Goal: Information Seeking & Learning: Learn about a topic

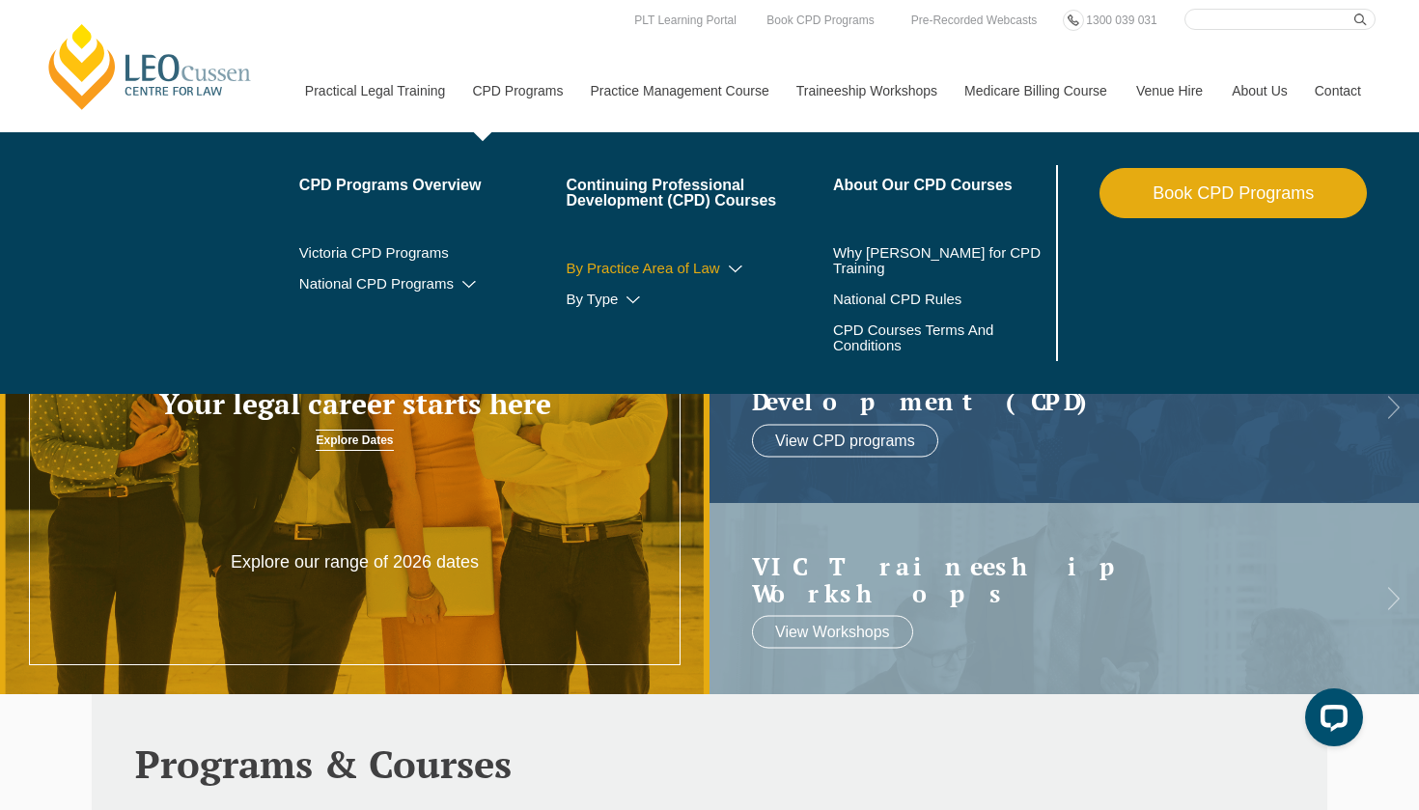
click at [595, 272] on link "By Practice Area of Law" at bounding box center [699, 268] width 267 height 15
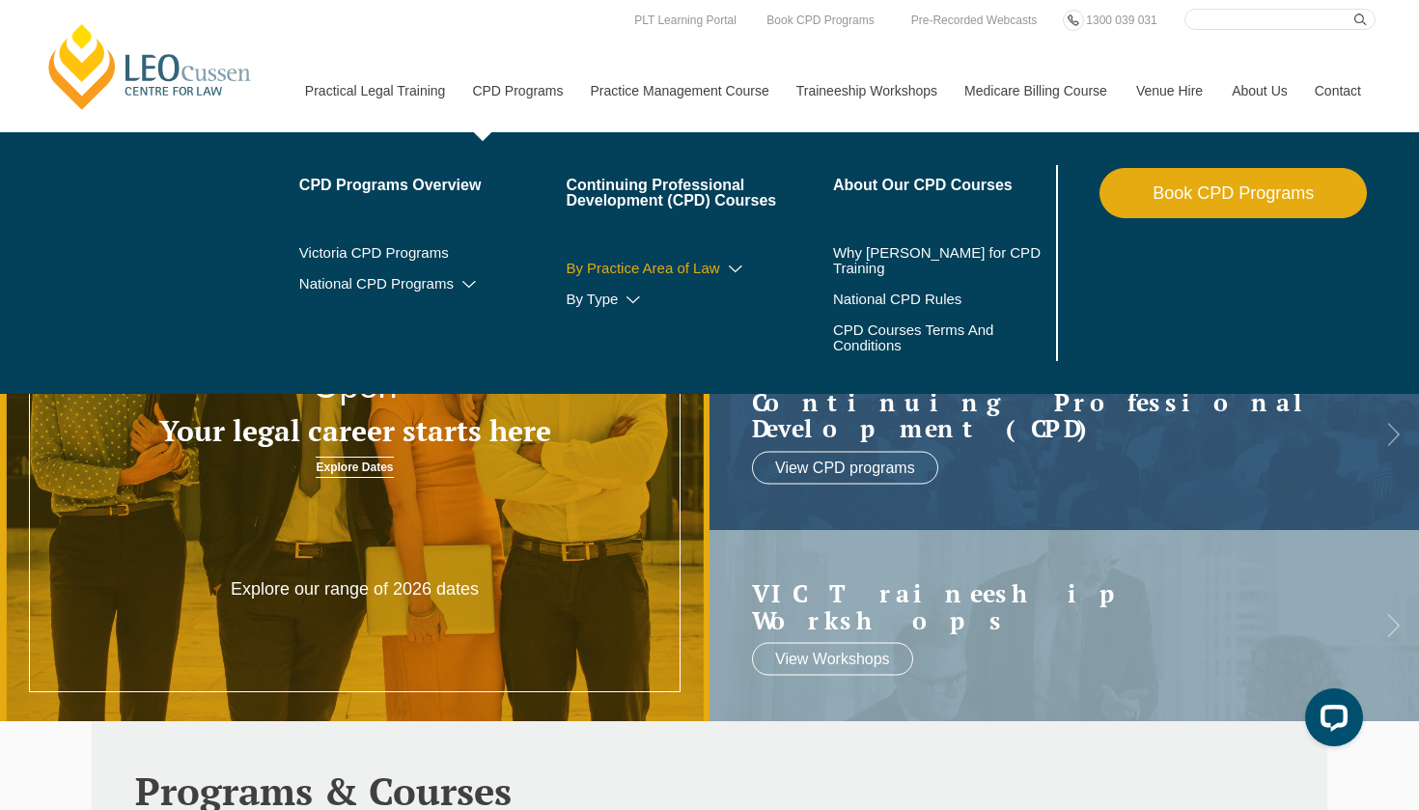
click at [729, 269] on link "By Practice Area of Law" at bounding box center [699, 268] width 267 height 15
click at [726, 268] on icon at bounding box center [735, 270] width 19 height 14
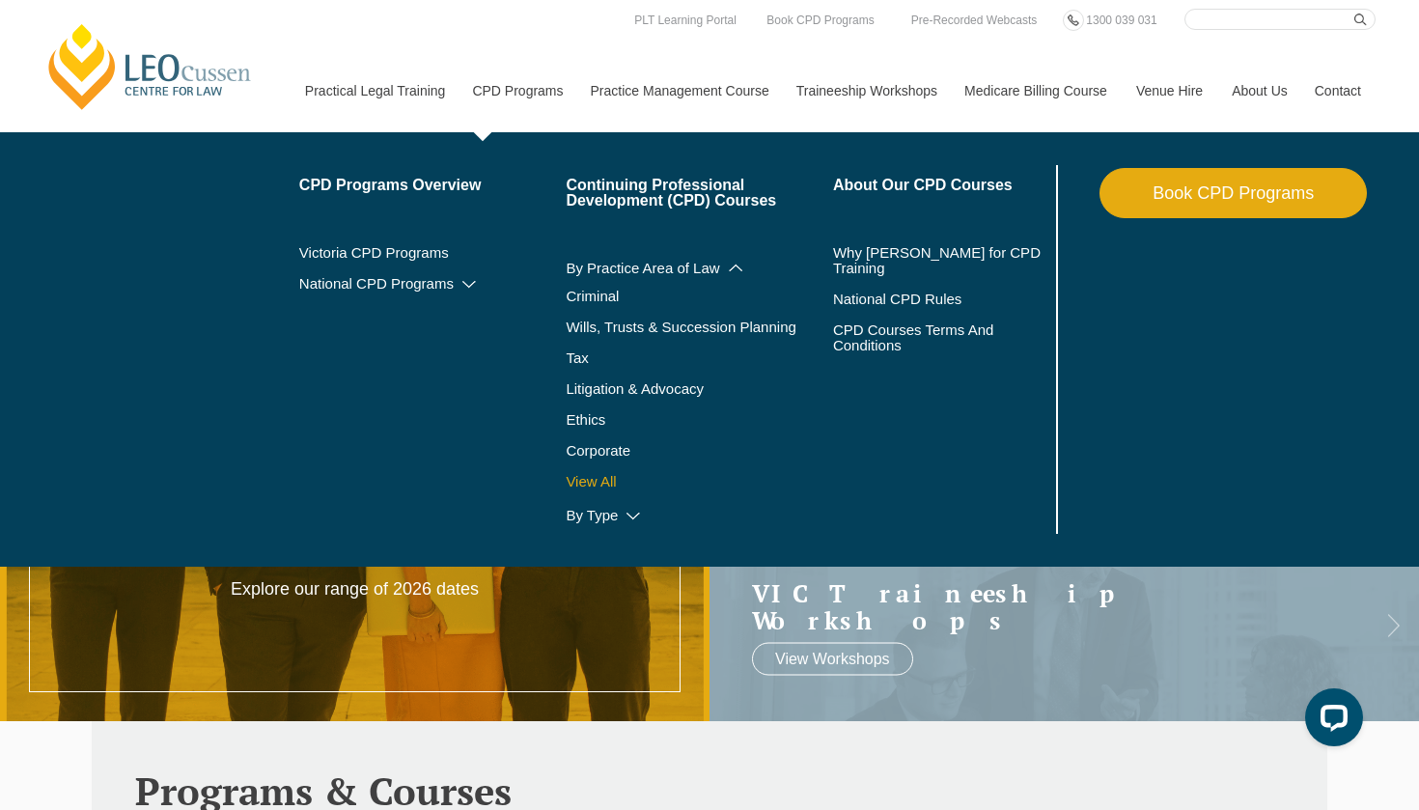
click at [578, 483] on link "View All" at bounding box center [699, 481] width 267 height 15
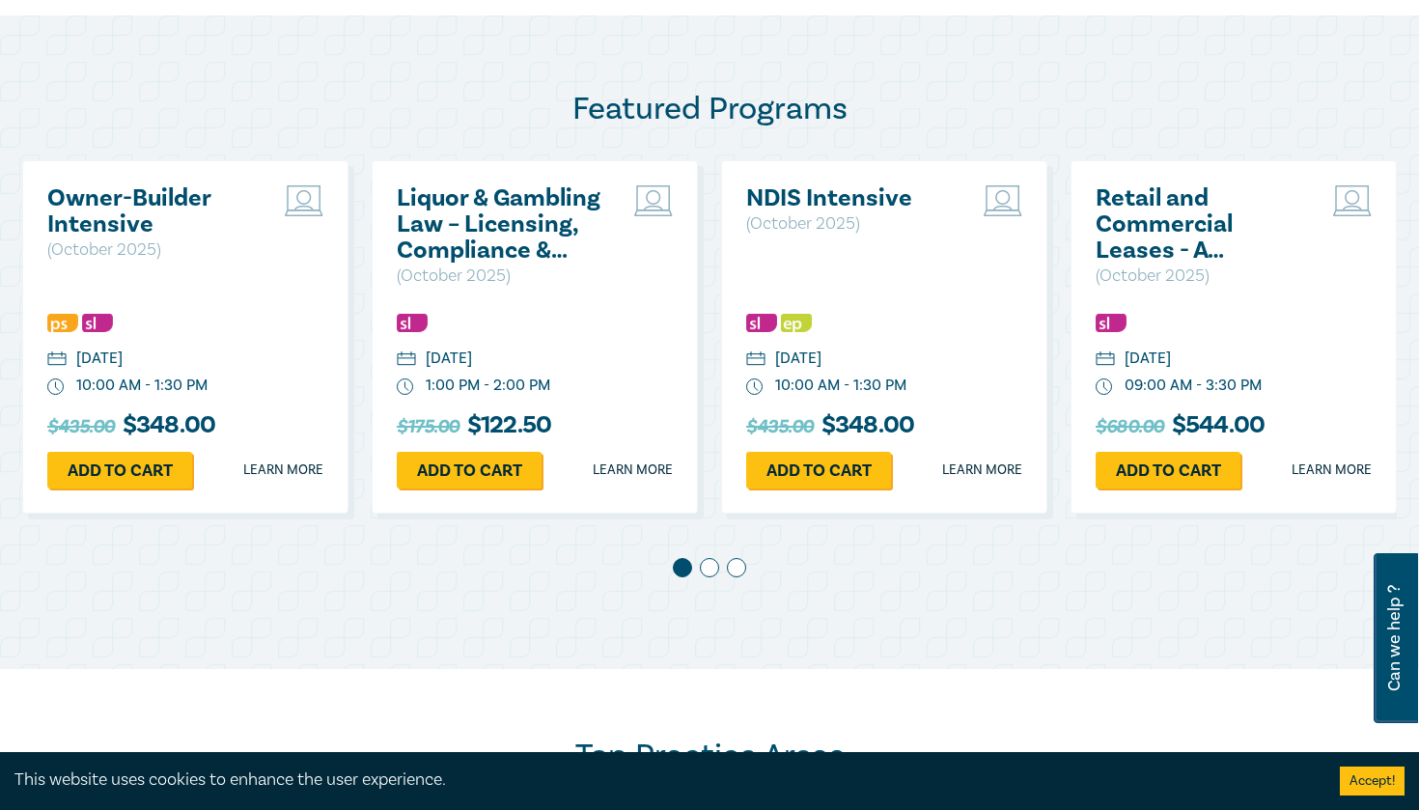
scroll to position [959, 0]
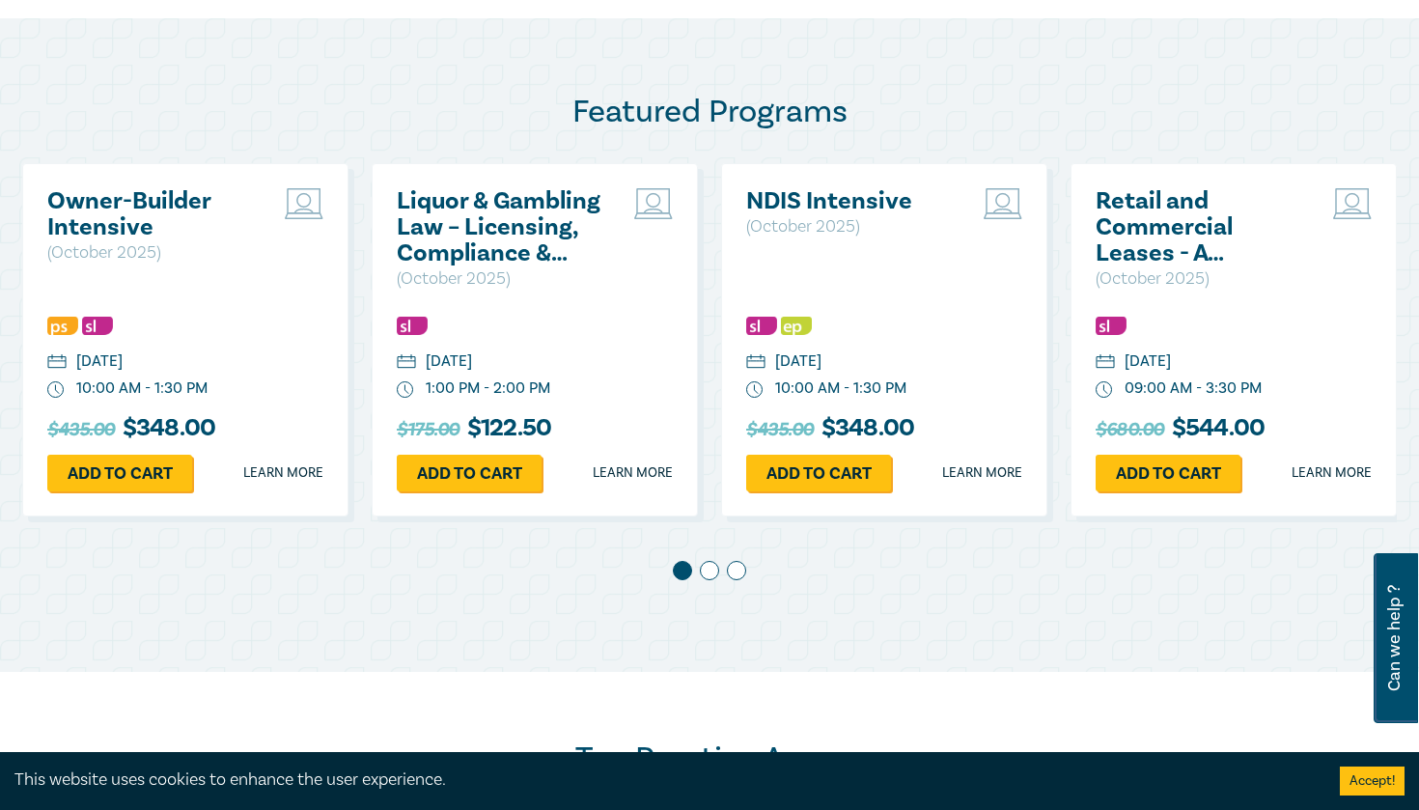
click at [138, 209] on h2 "Owner-Builder Intensive" at bounding box center [151, 214] width 208 height 52
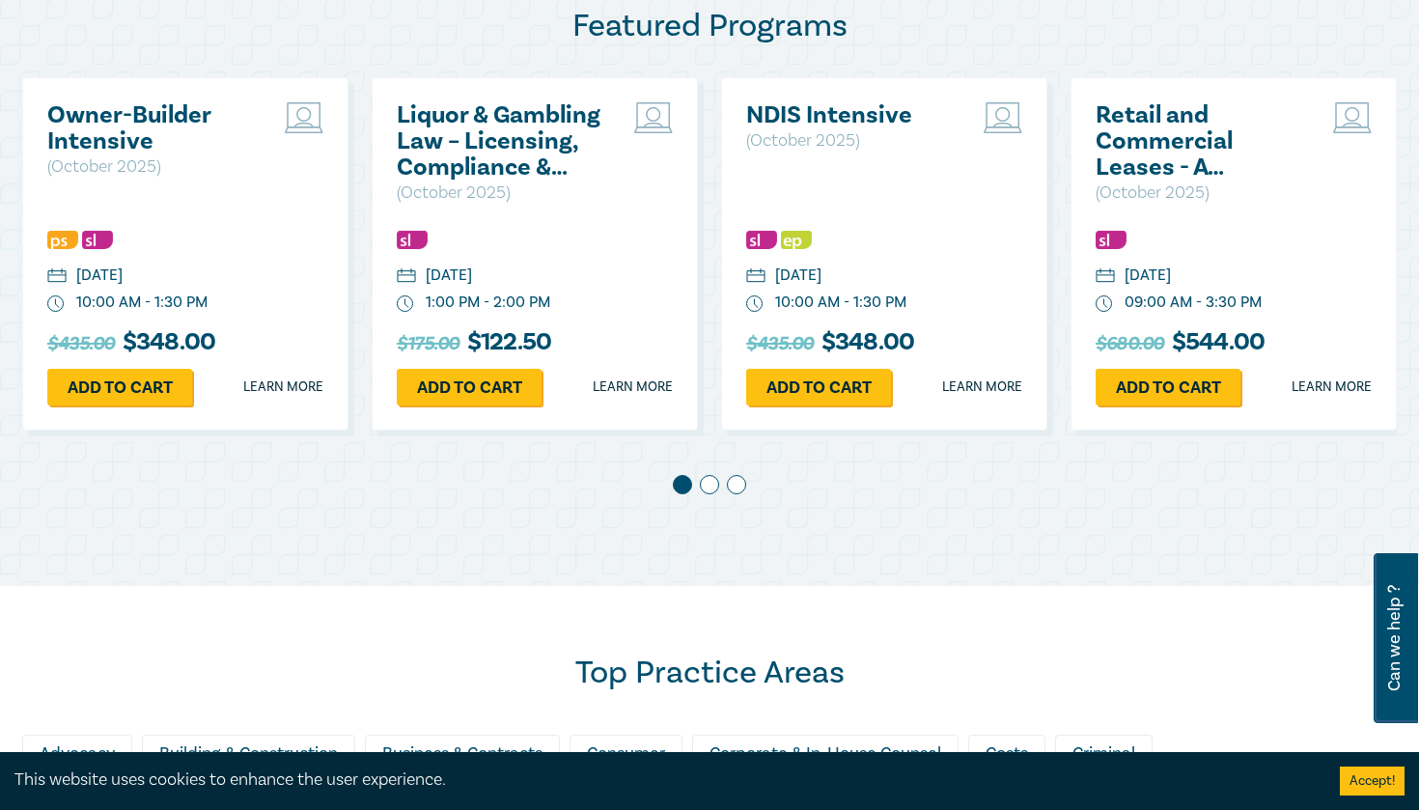
scroll to position [1050, 0]
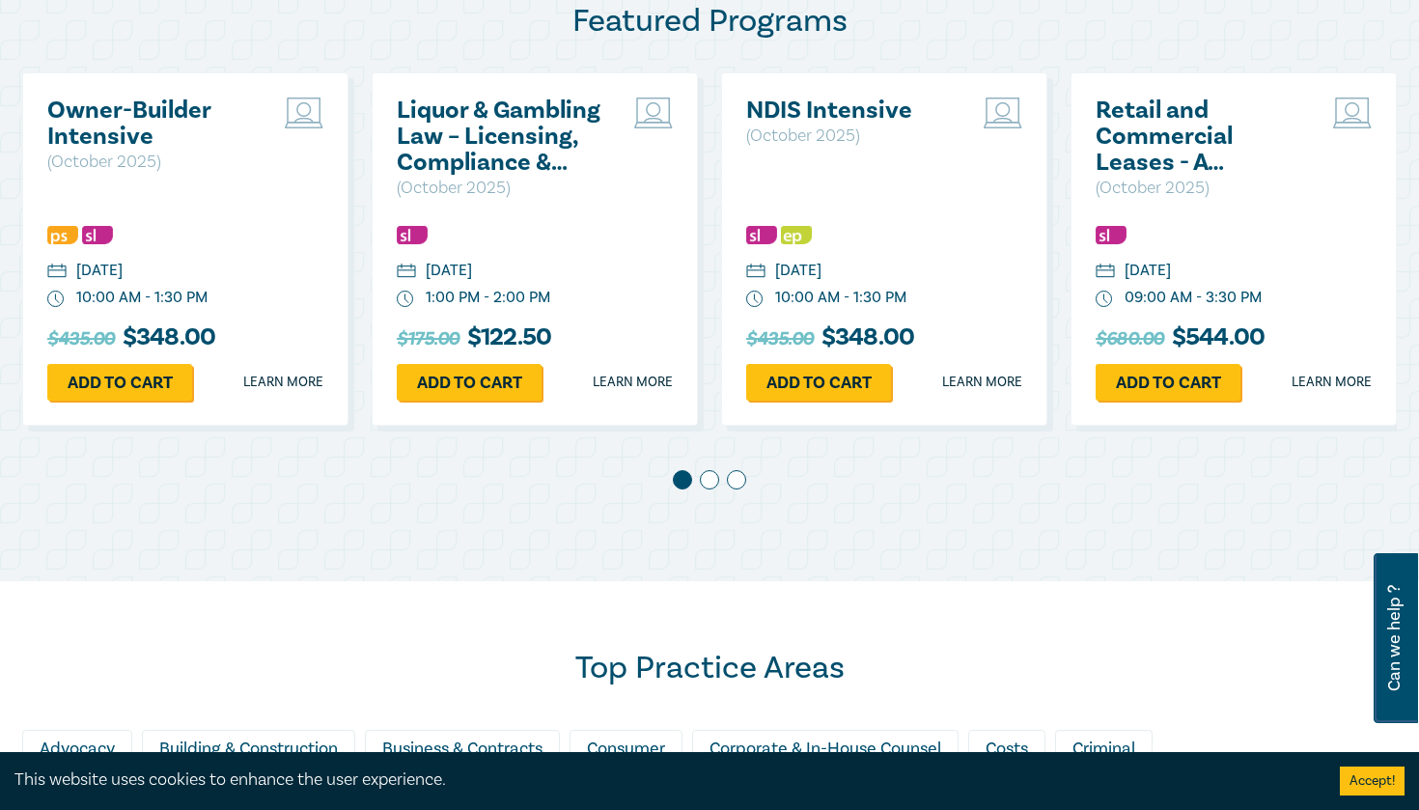
click at [710, 478] on span at bounding box center [709, 479] width 19 height 19
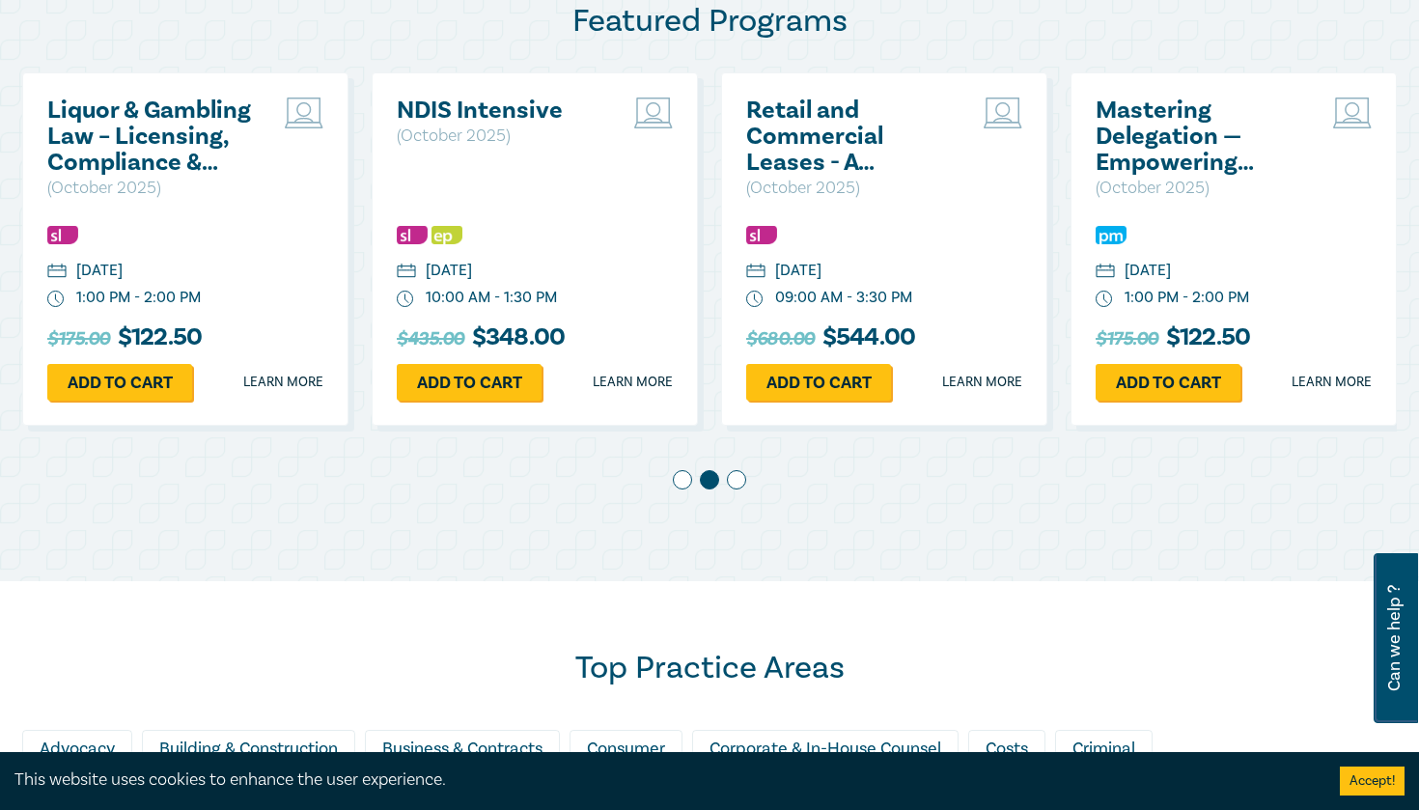
click at [733, 489] on div at bounding box center [709, 483] width 1374 height 27
click at [733, 480] on span at bounding box center [736, 479] width 19 height 19
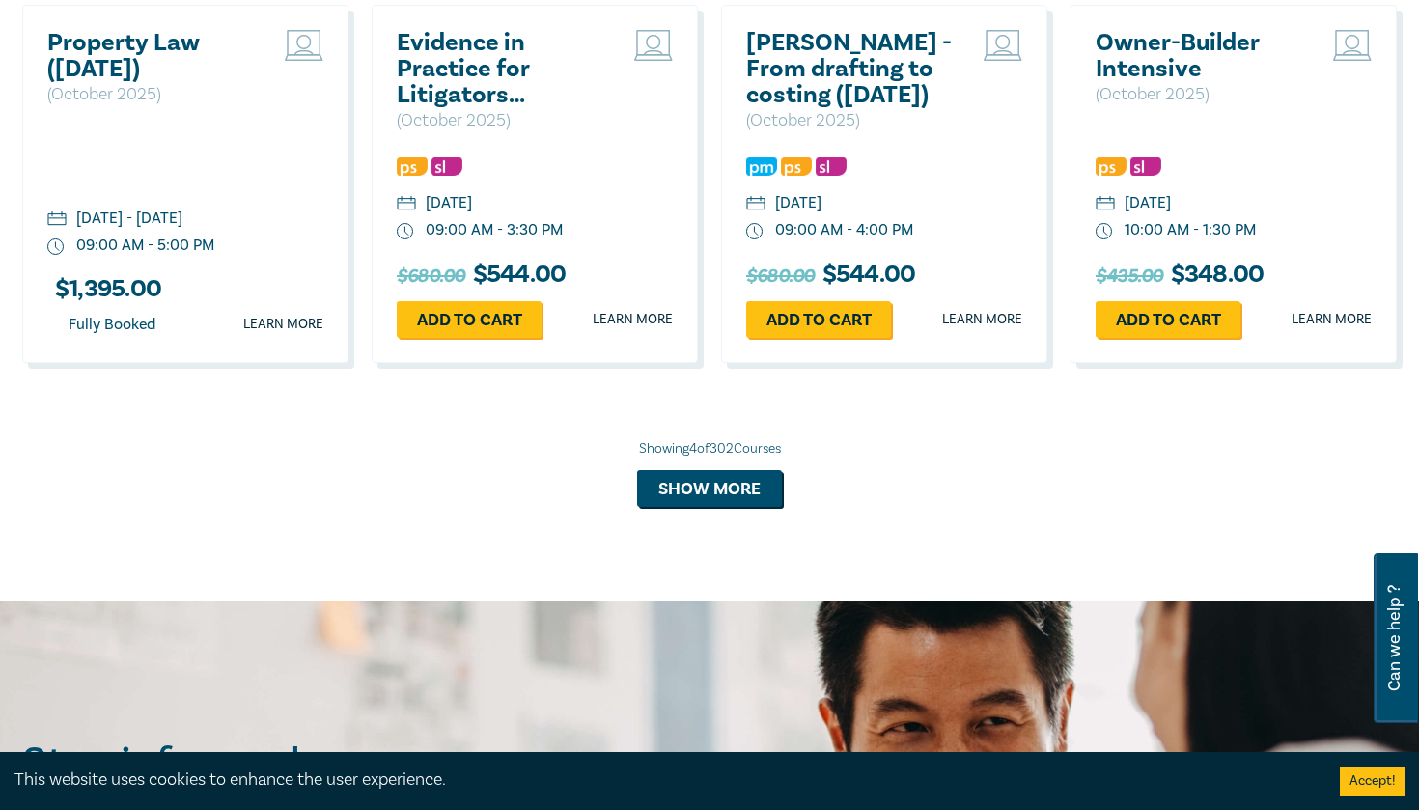
scroll to position [1896, 0]
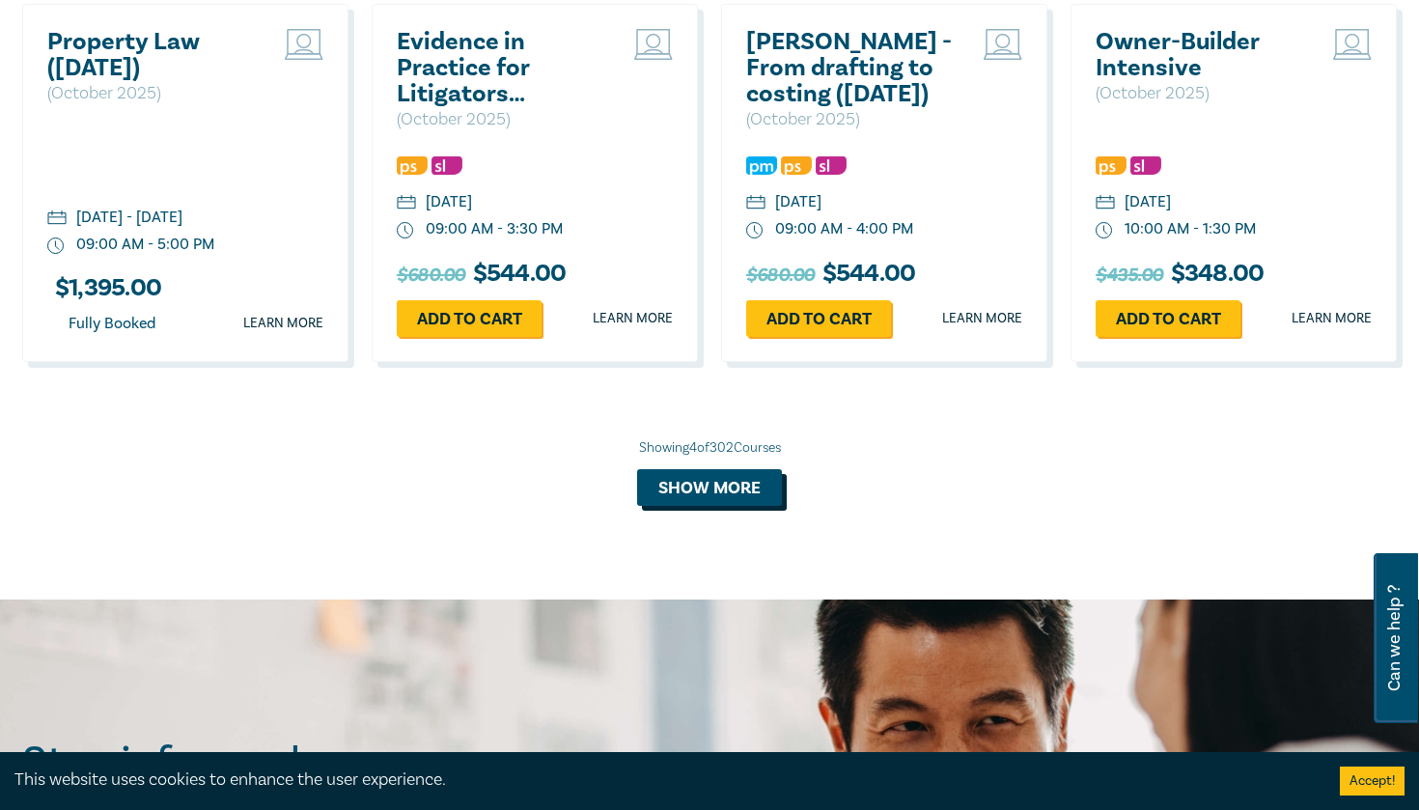
click at [741, 469] on button "Show more" at bounding box center [709, 487] width 145 height 37
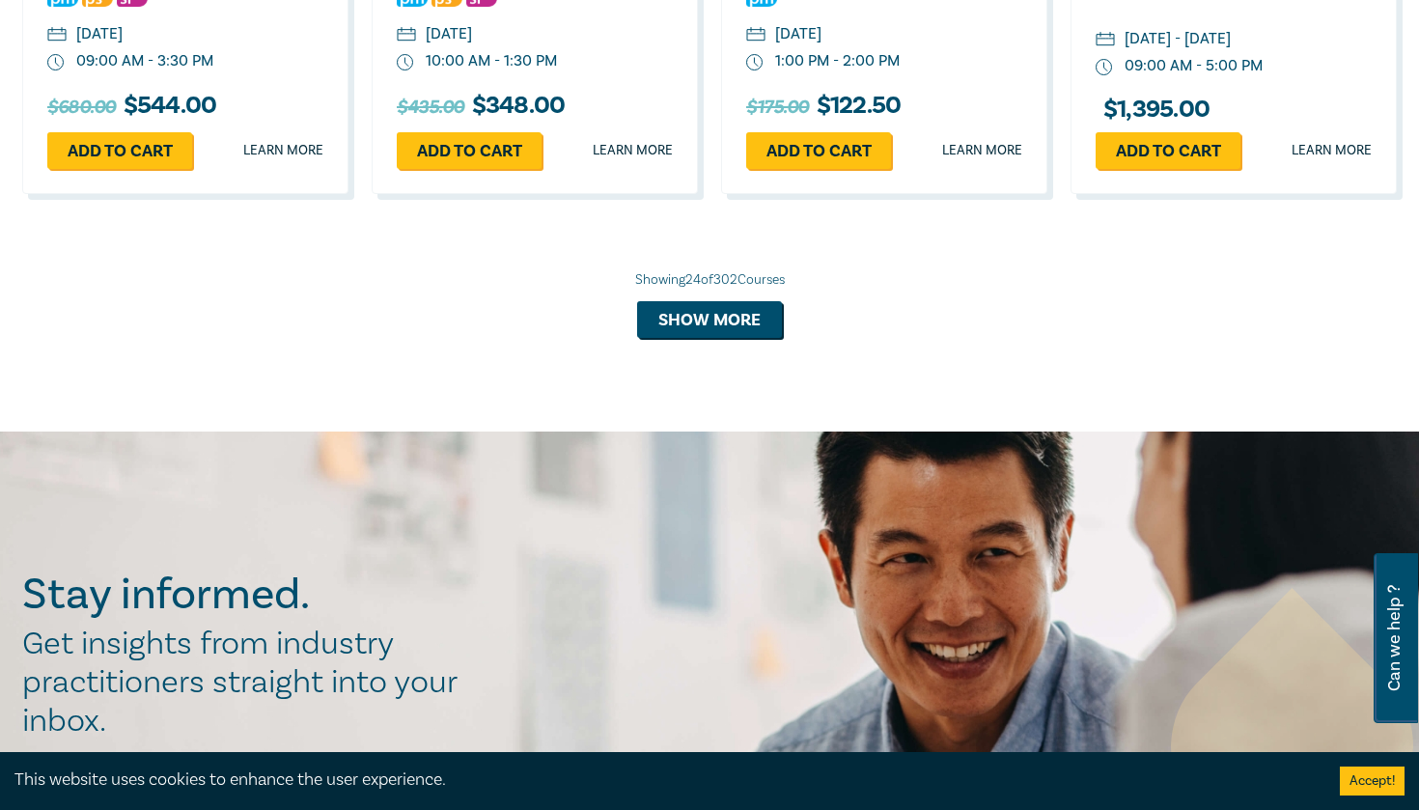
scroll to position [4058, 0]
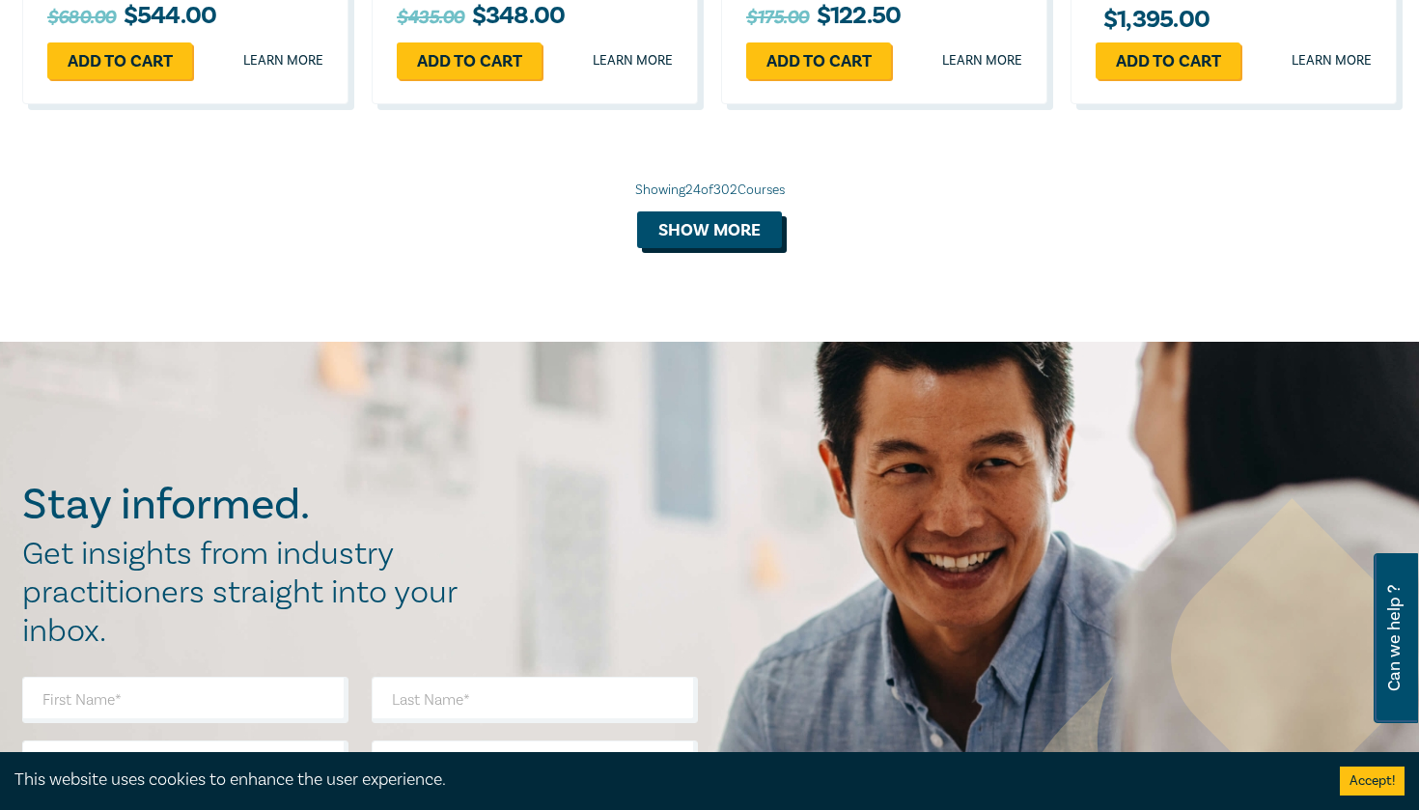
click at [712, 242] on button "Show more" at bounding box center [709, 229] width 145 height 37
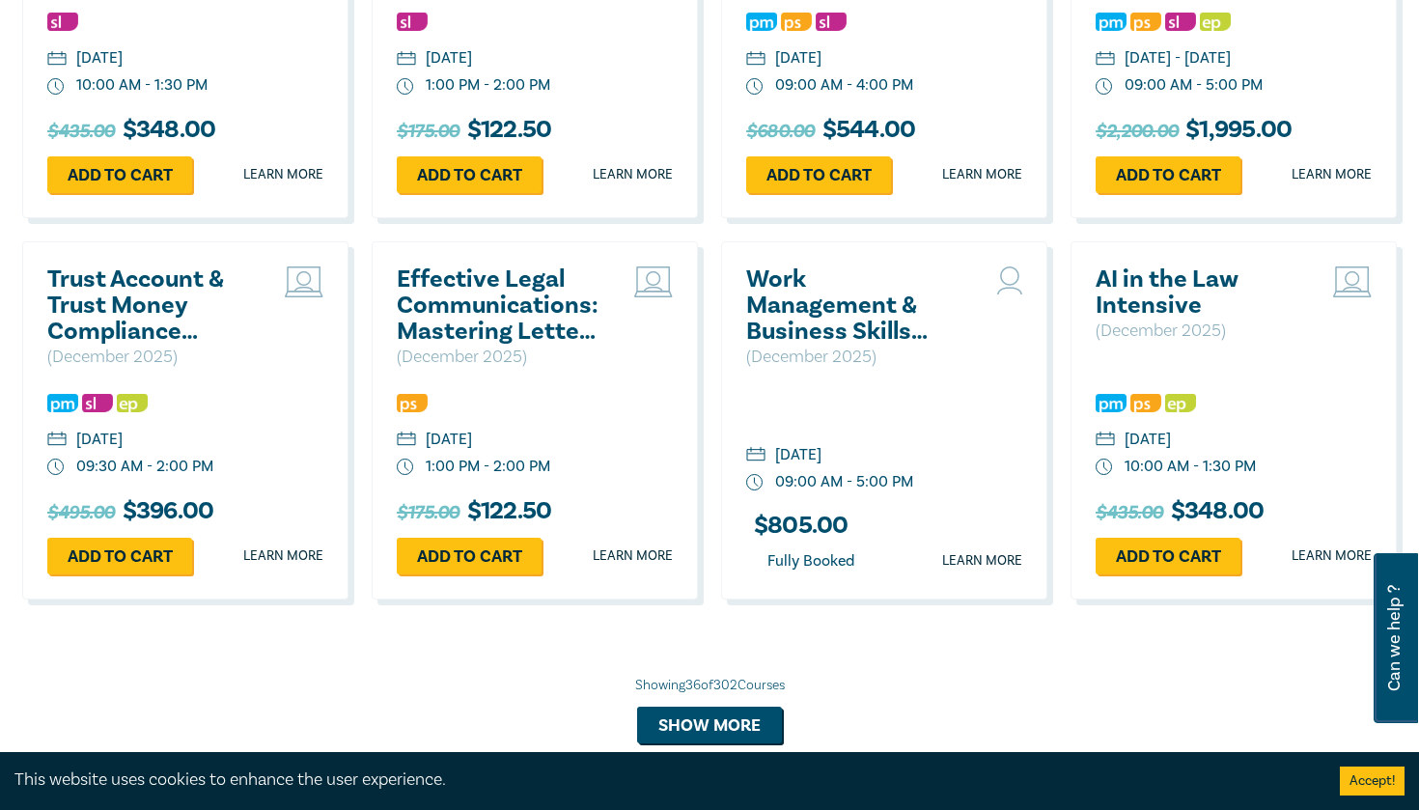
scroll to position [4802, 0]
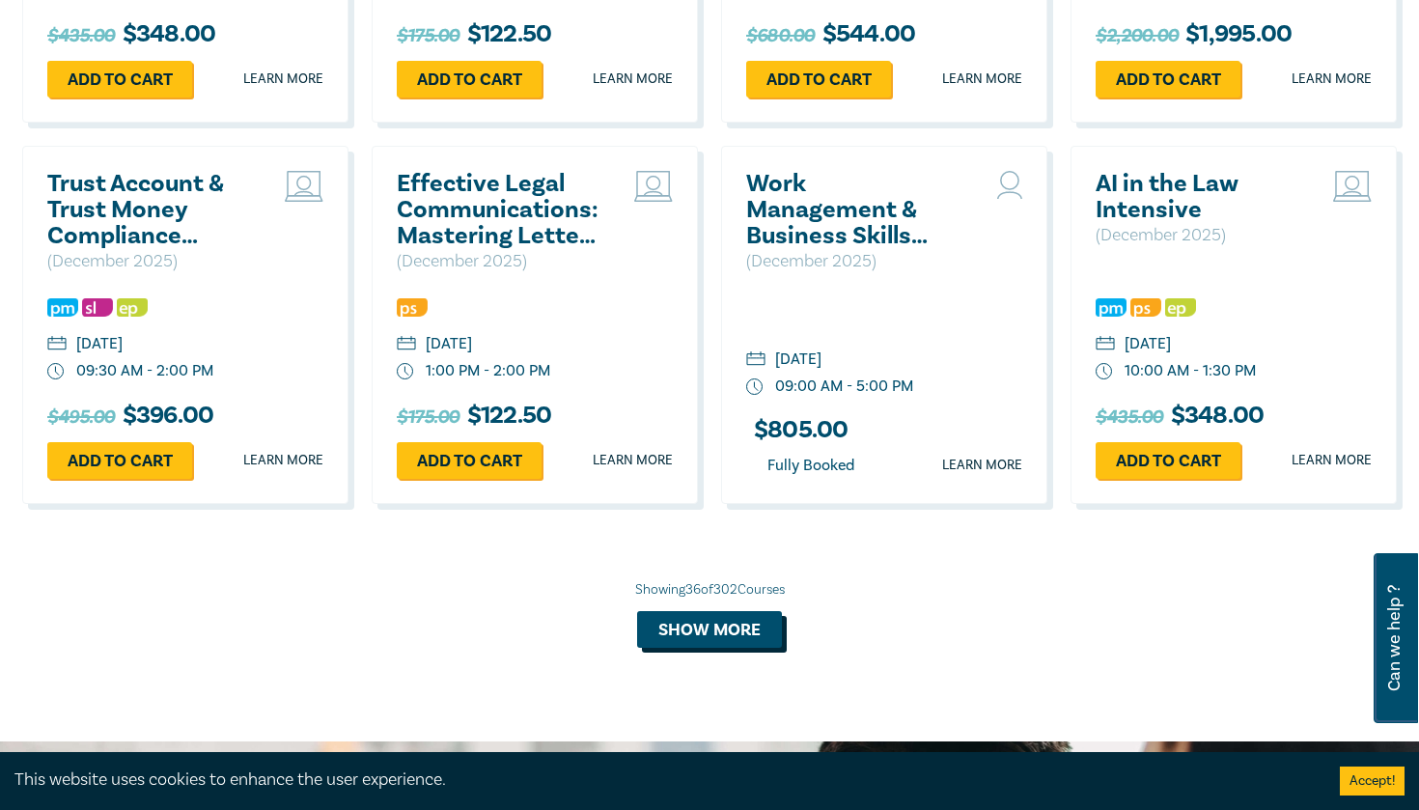
click at [724, 641] on button "Show more" at bounding box center [709, 629] width 145 height 37
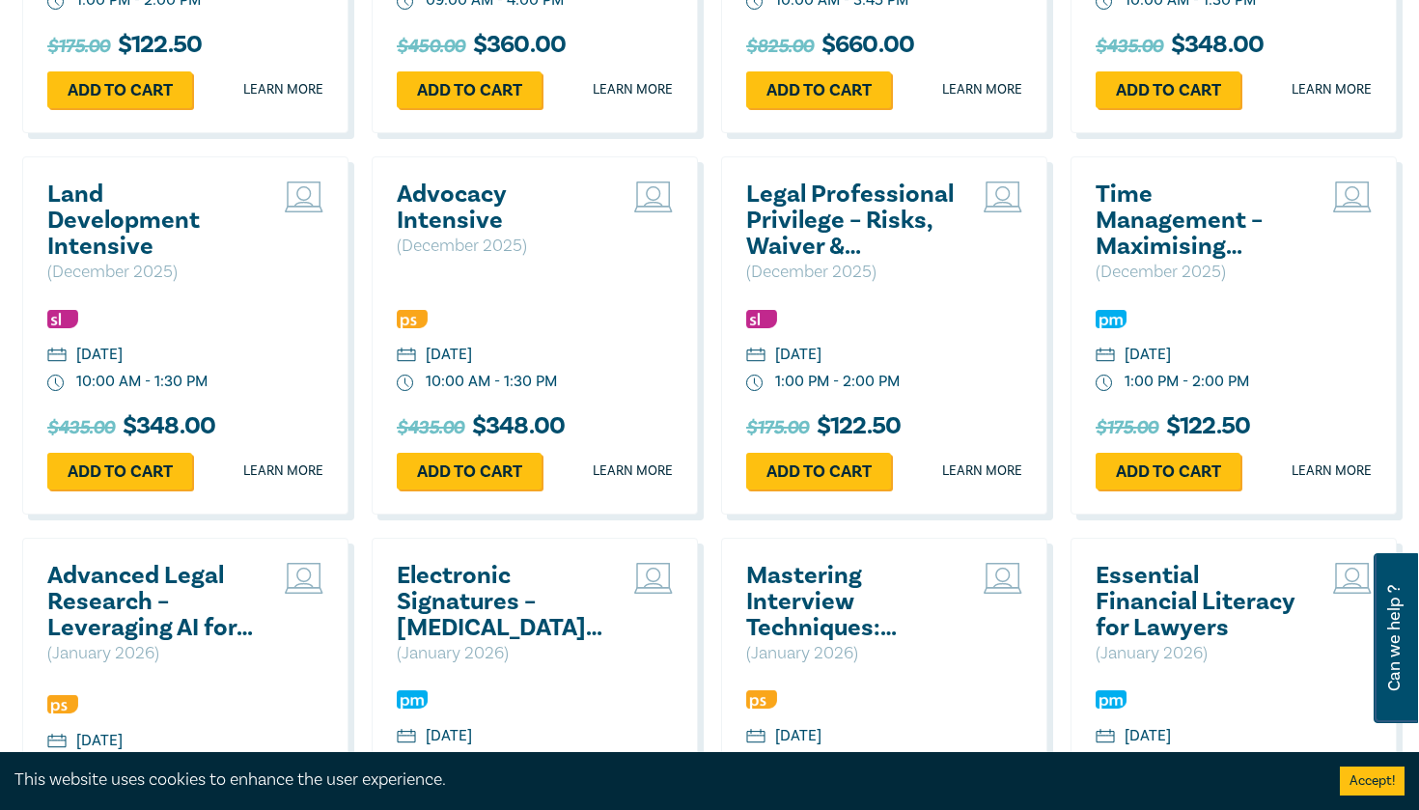
scroll to position [5848, 0]
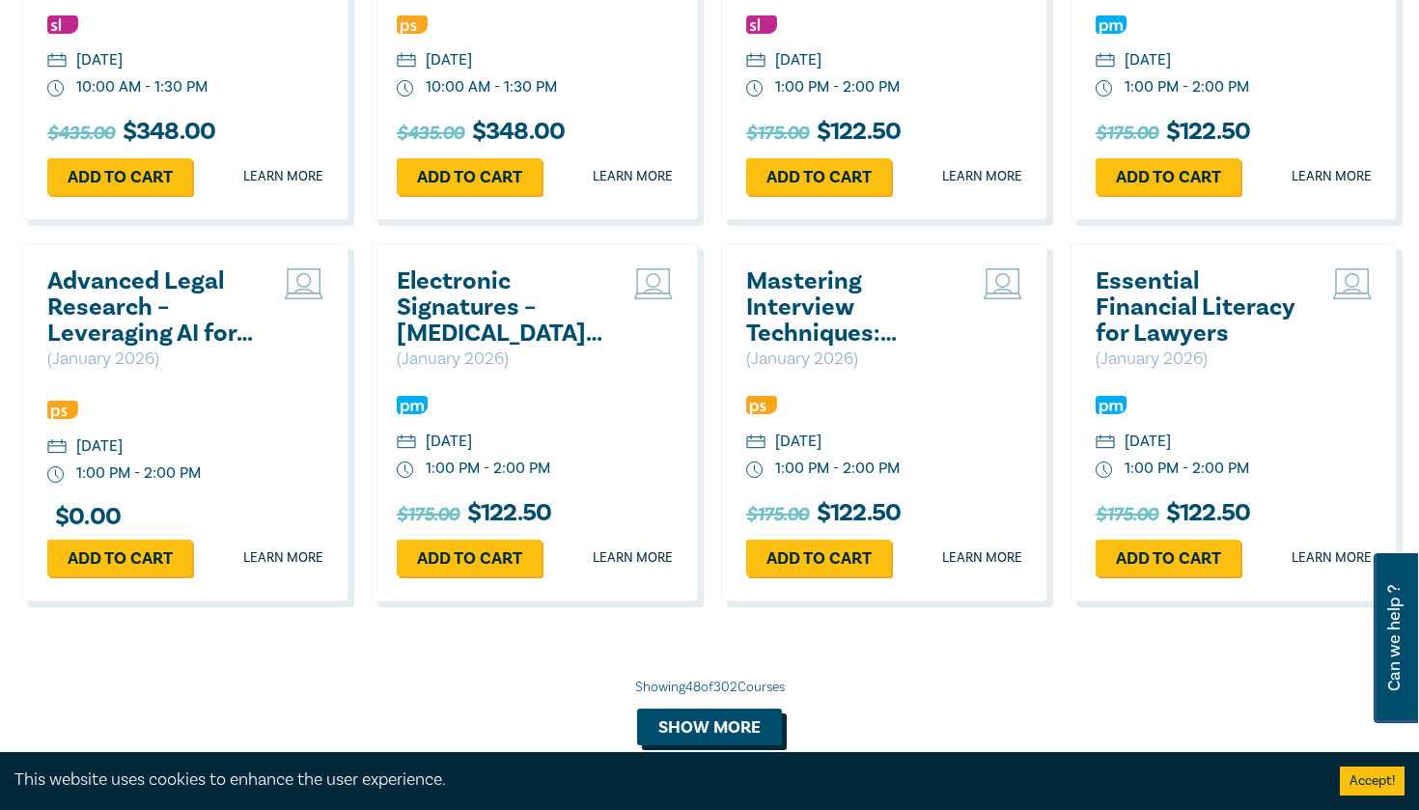
click at [723, 736] on button "Show more" at bounding box center [709, 726] width 145 height 37
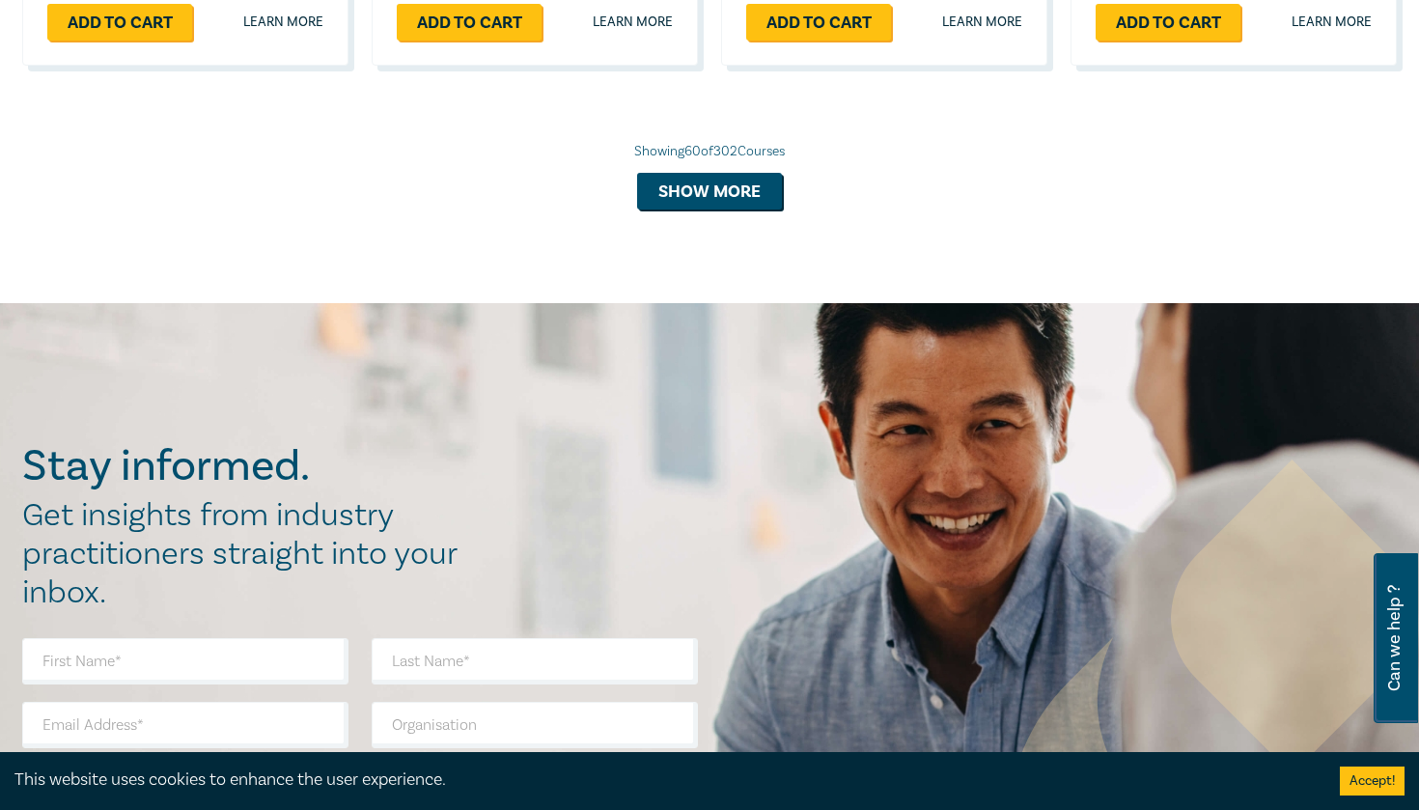
scroll to position [7609, 0]
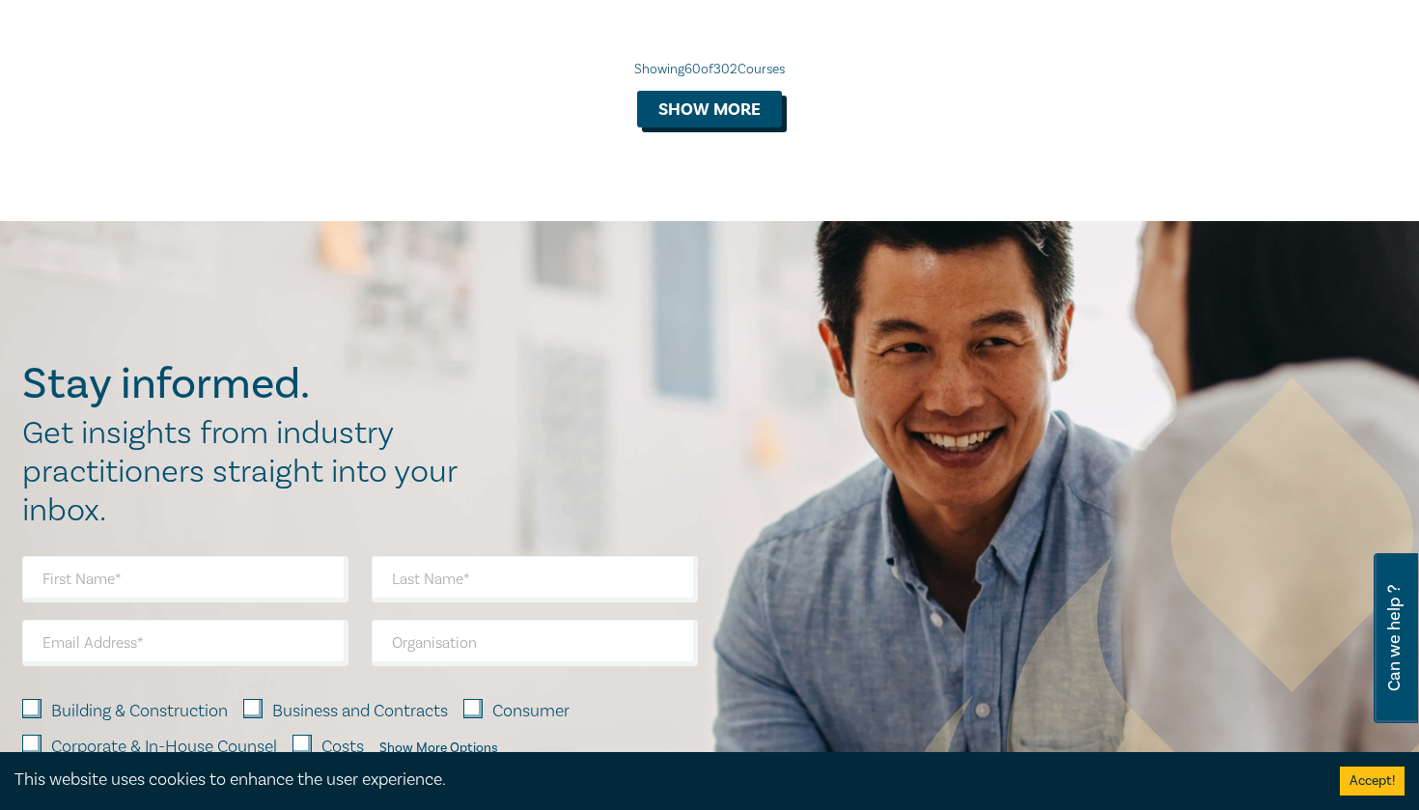
click at [713, 127] on button "Show more" at bounding box center [709, 109] width 145 height 37
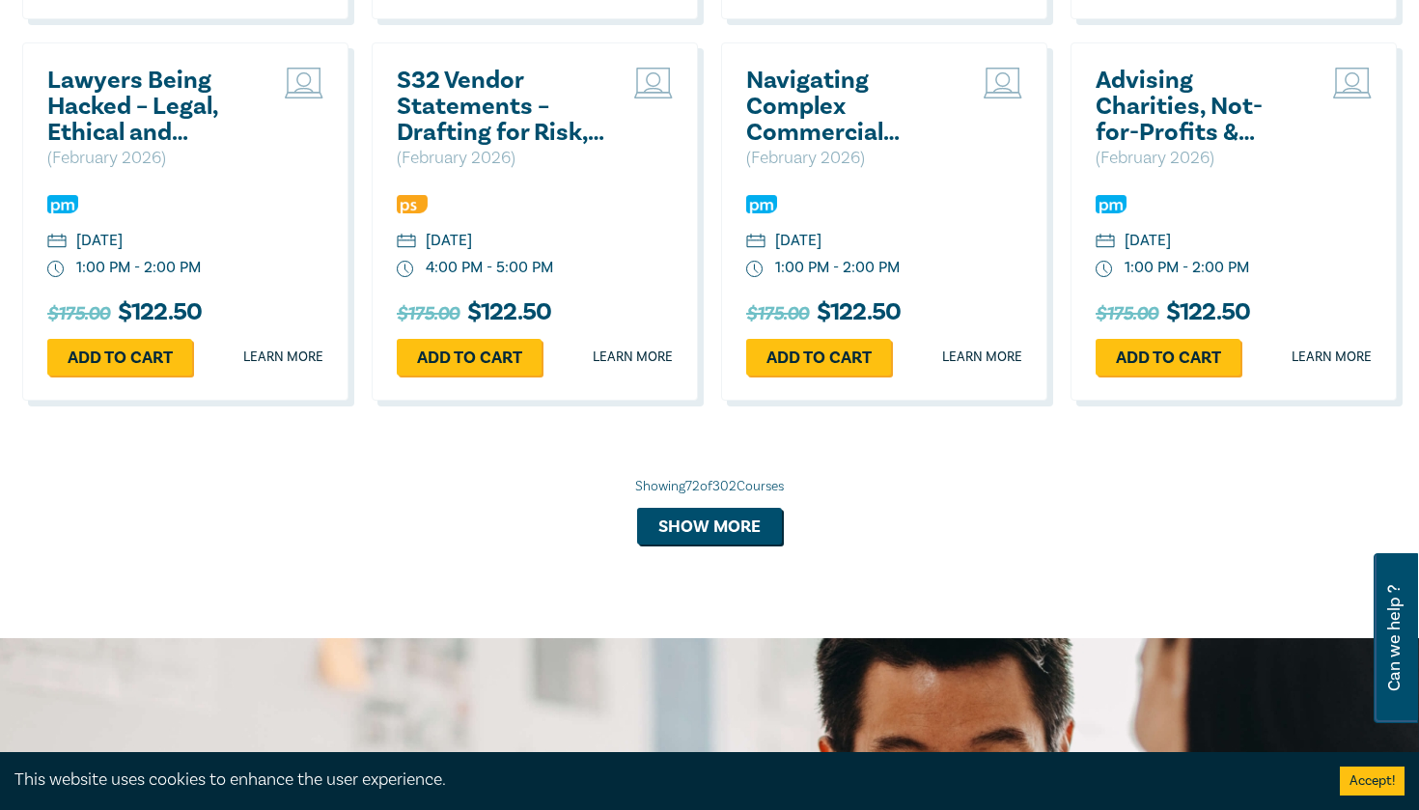
scroll to position [8691, 0]
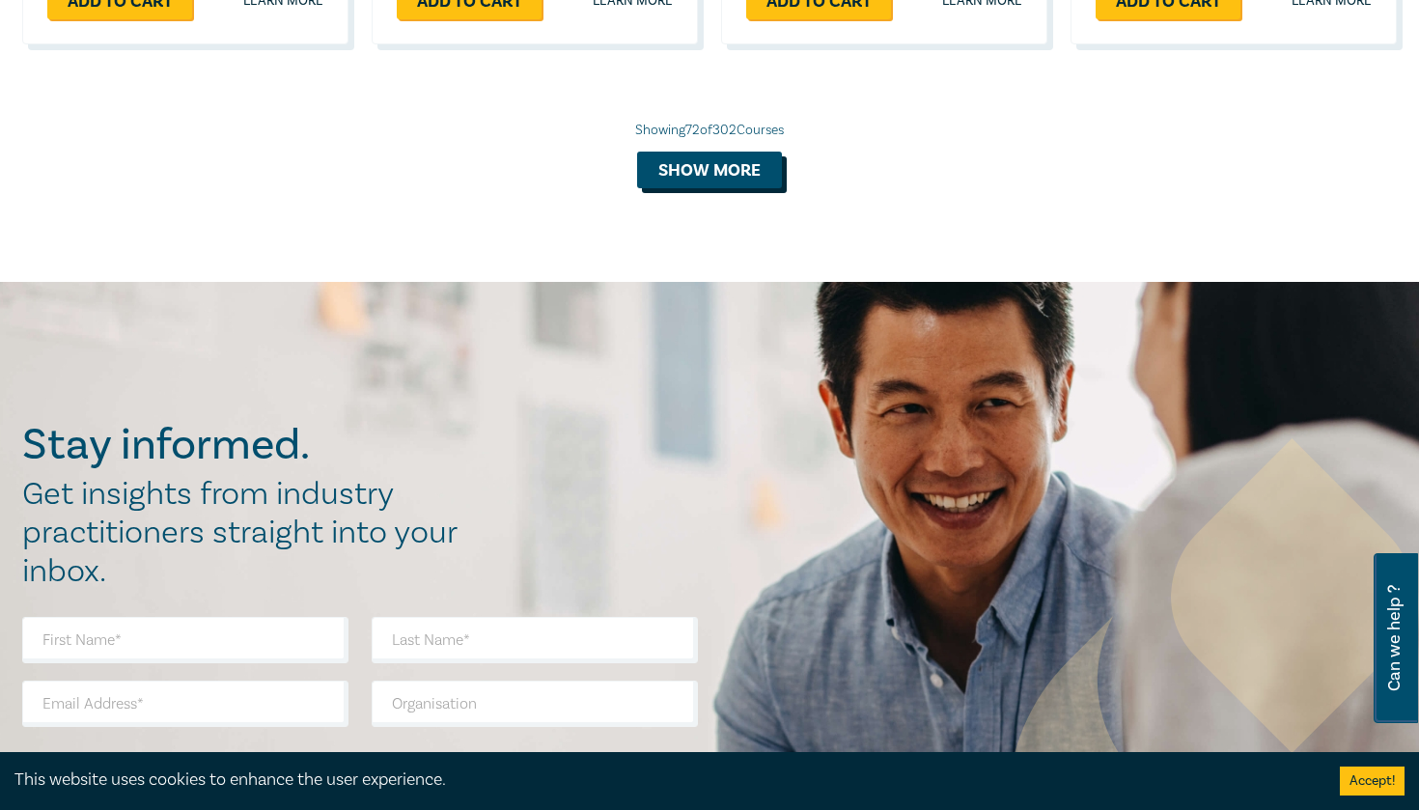
click at [710, 152] on button "Show more" at bounding box center [709, 170] width 145 height 37
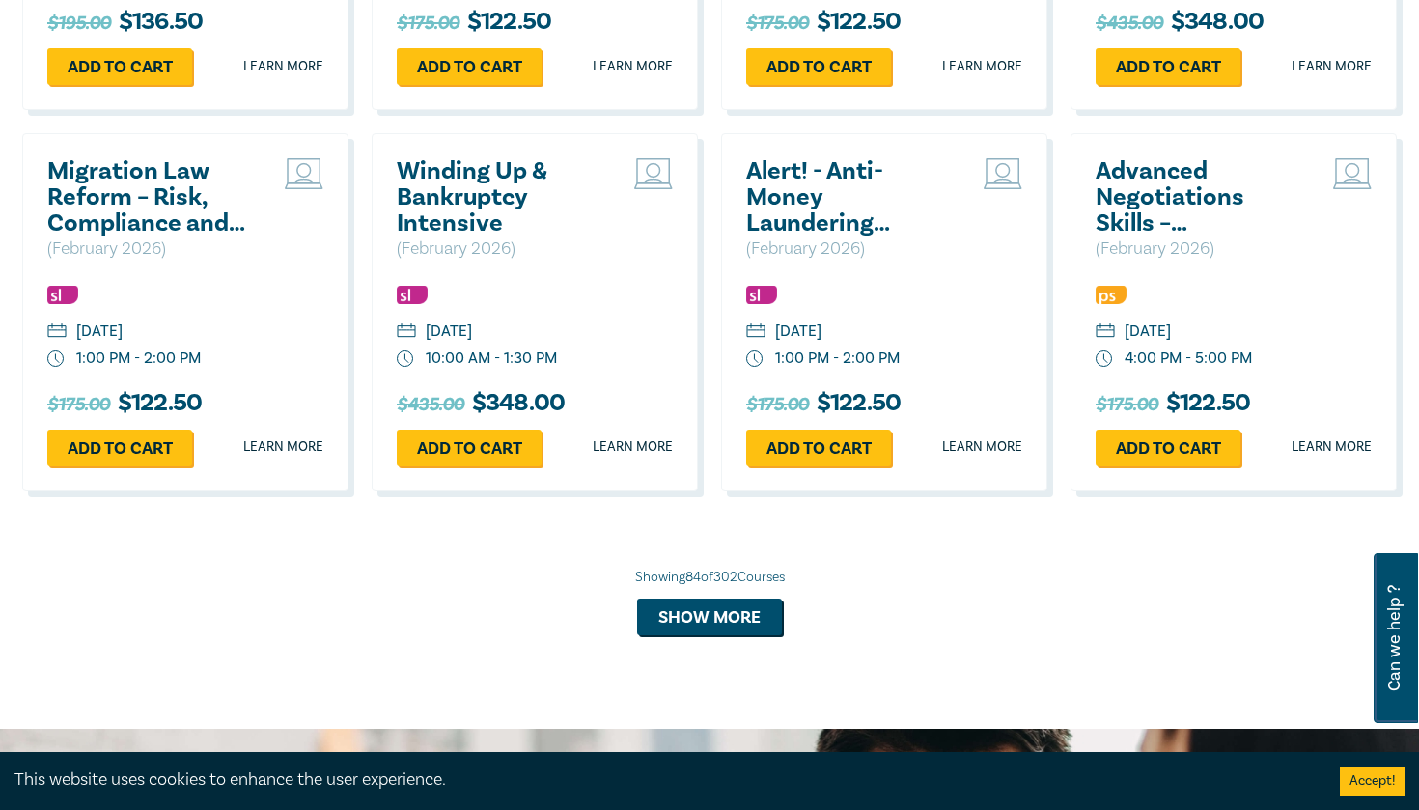
scroll to position [9550, 0]
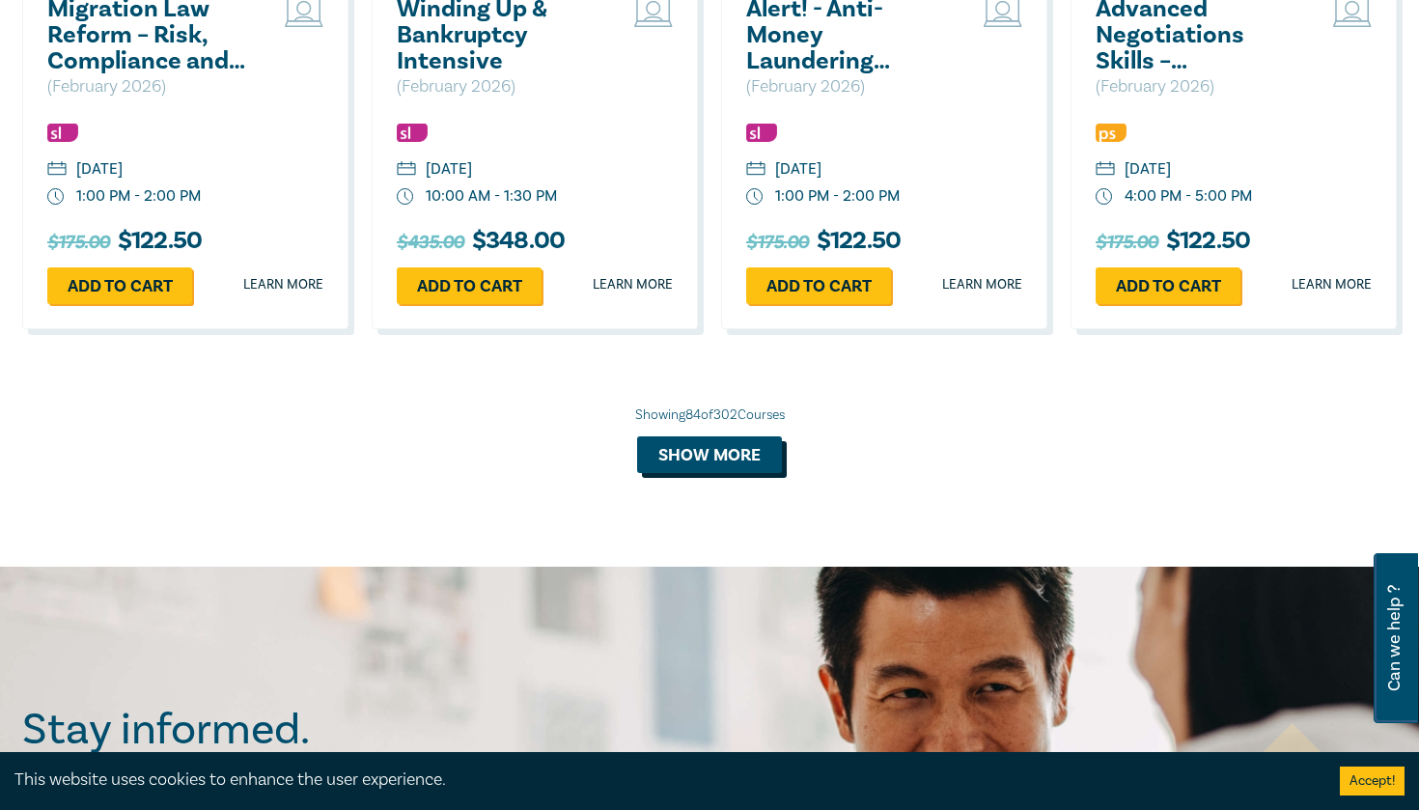
click at [731, 450] on button "Show more" at bounding box center [709, 454] width 145 height 37
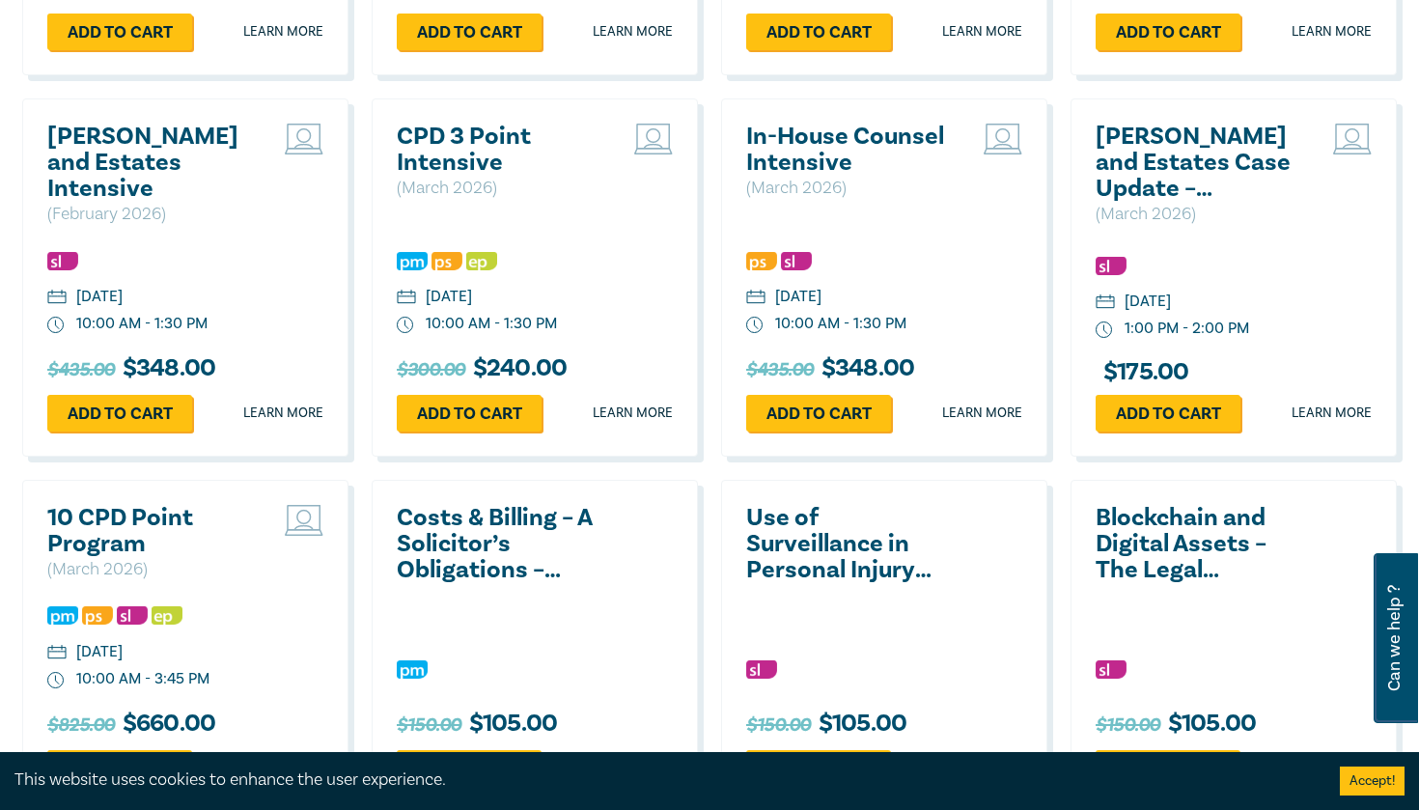
scroll to position [10483, 0]
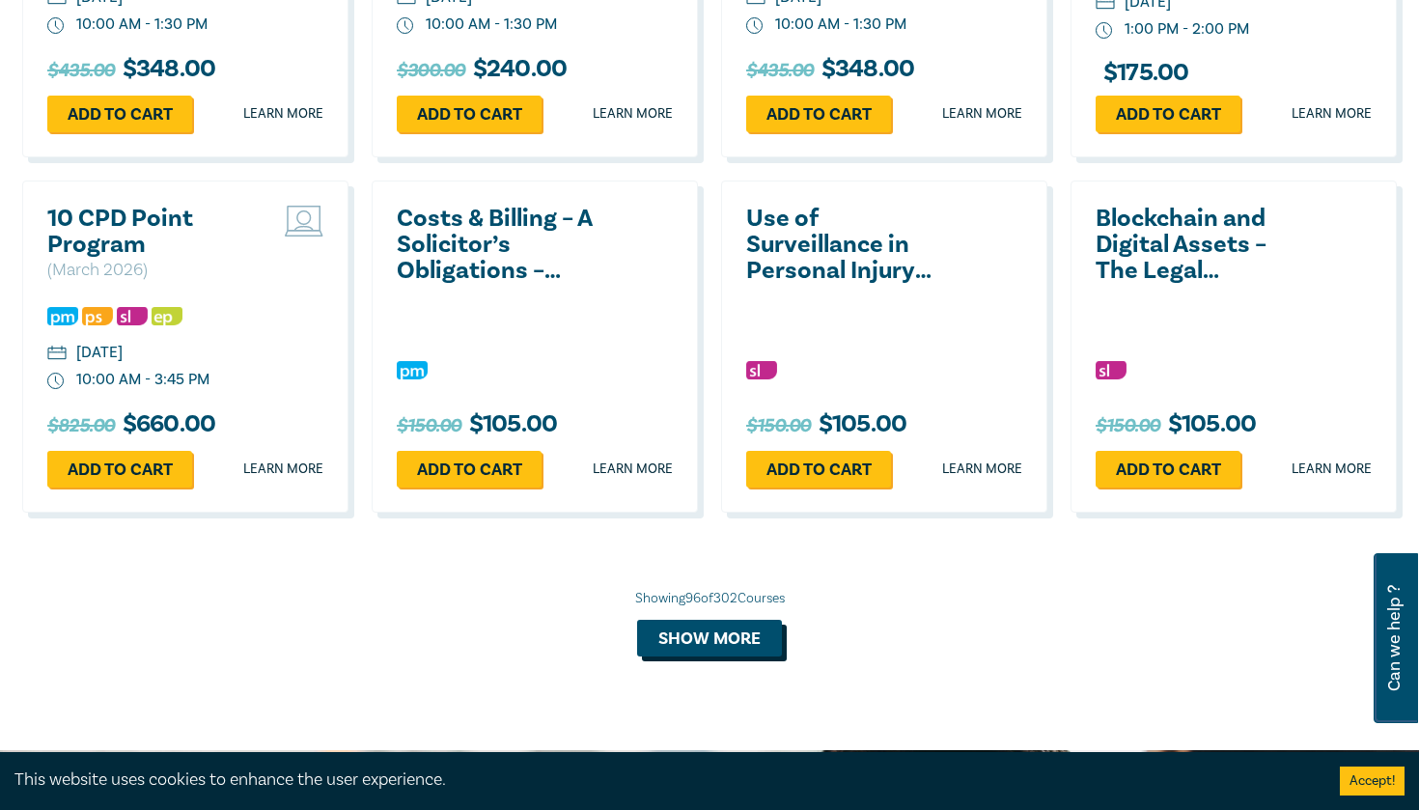
click at [707, 622] on button "Show more" at bounding box center [709, 638] width 145 height 37
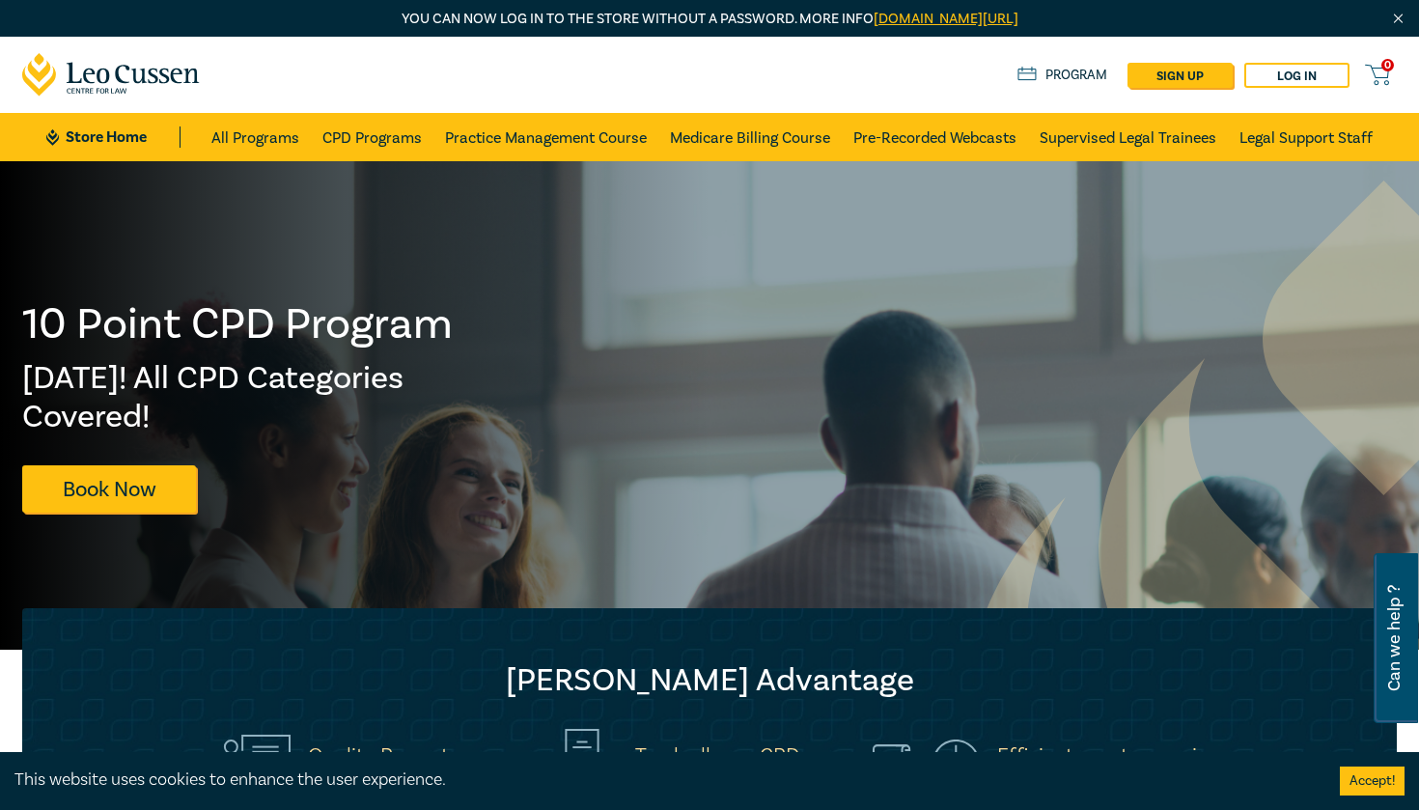
scroll to position [640, 0]
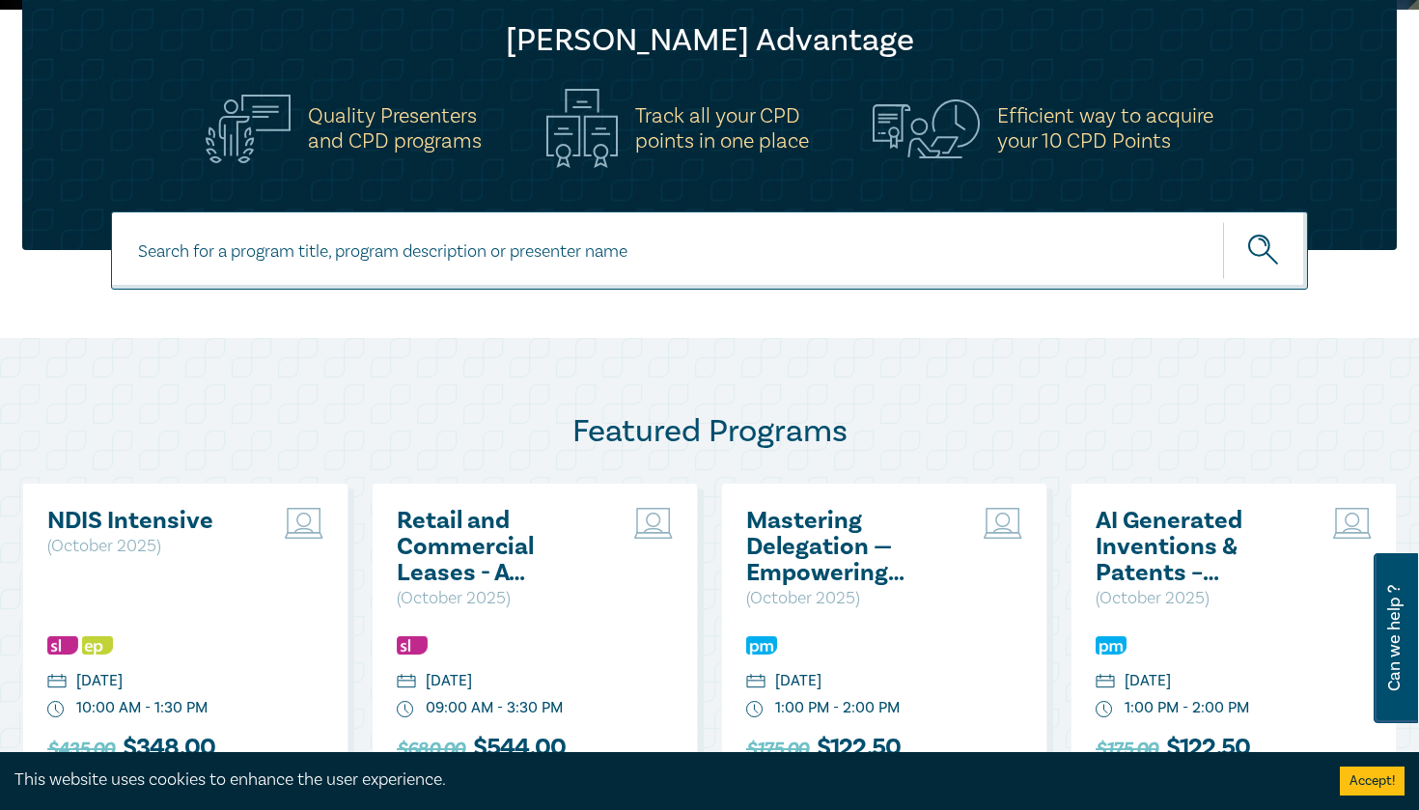
click at [577, 259] on input at bounding box center [709, 250] width 1197 height 78
type input "charity"
click at [1265, 250] on button "submit" at bounding box center [1265, 250] width 85 height 59
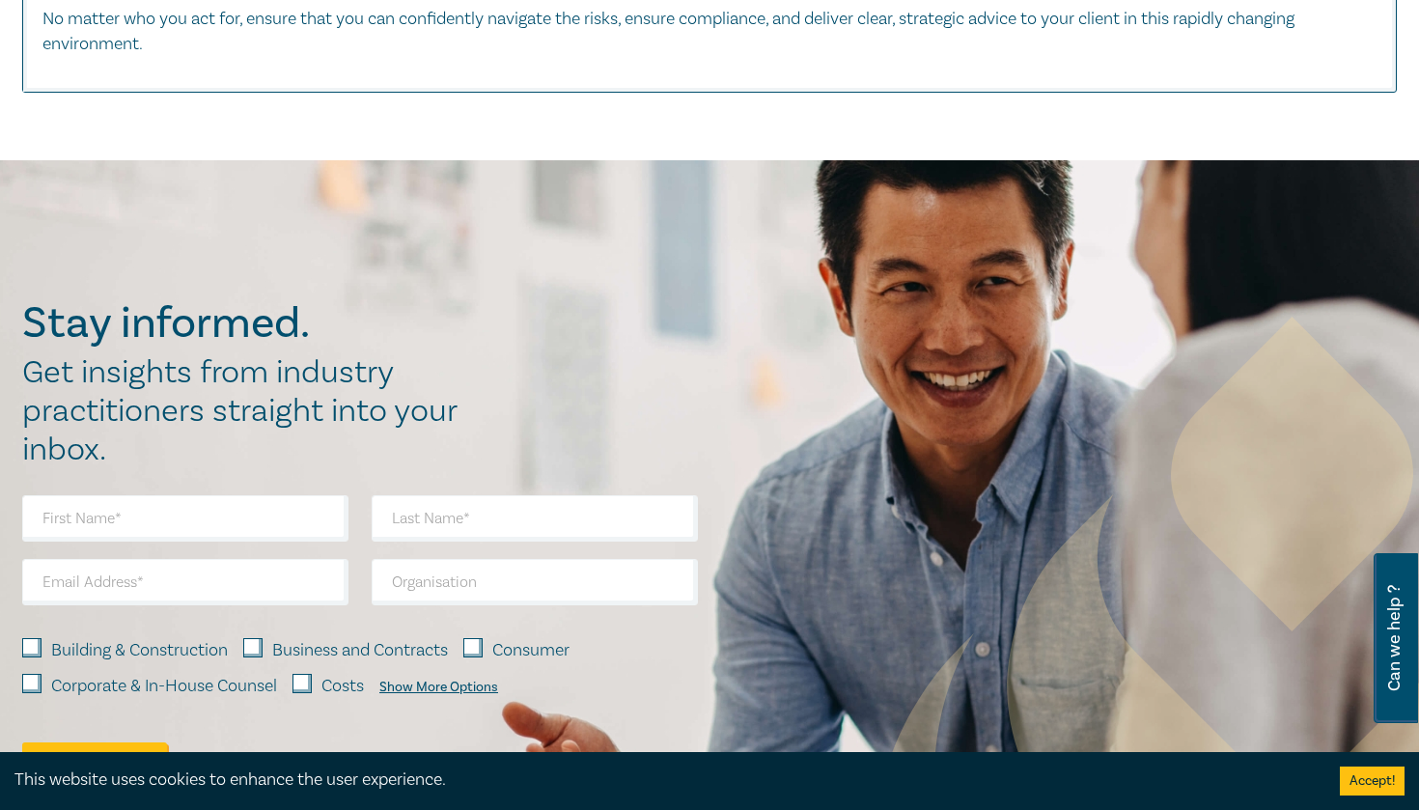
scroll to position [1001, 0]
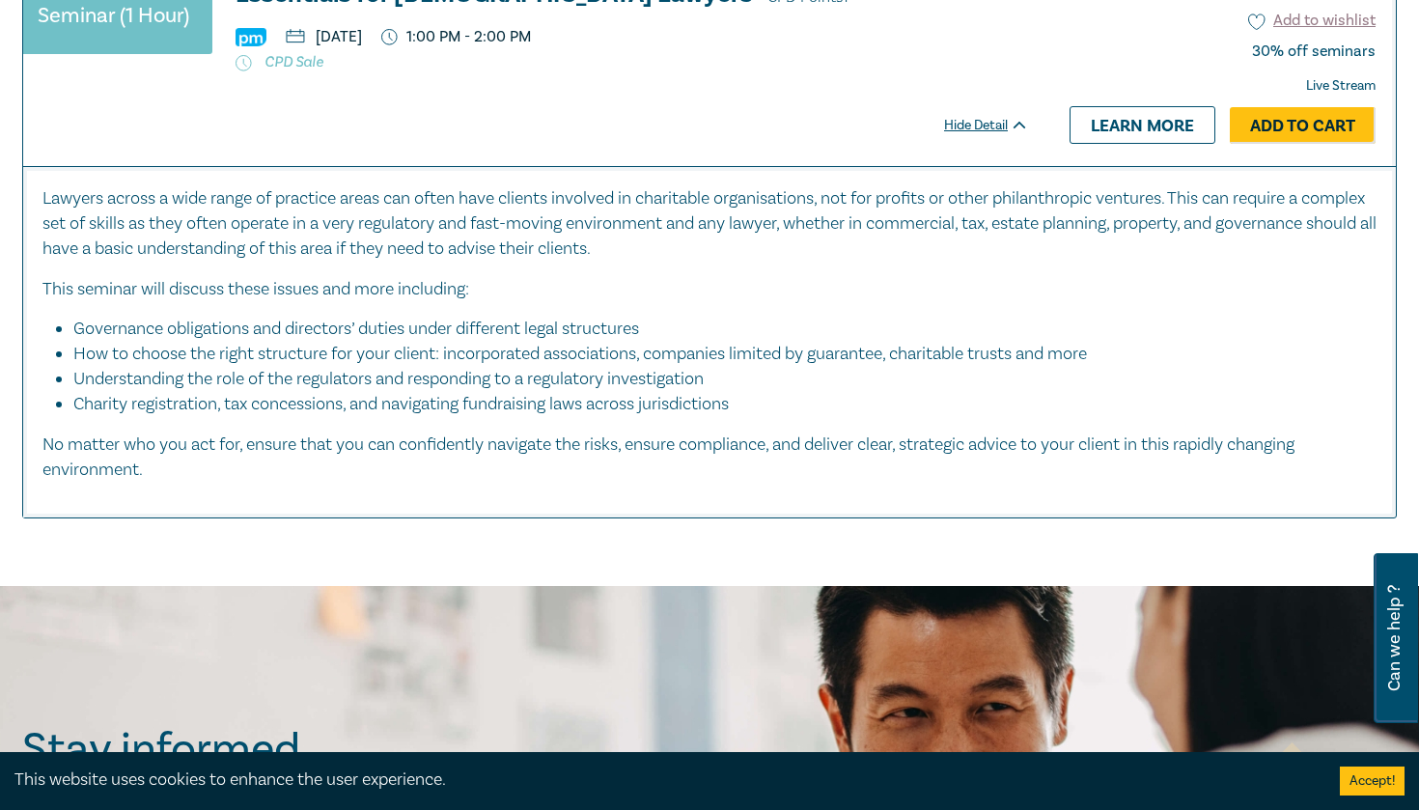
click at [1001, 129] on div "Hide Detail" at bounding box center [997, 125] width 106 height 19
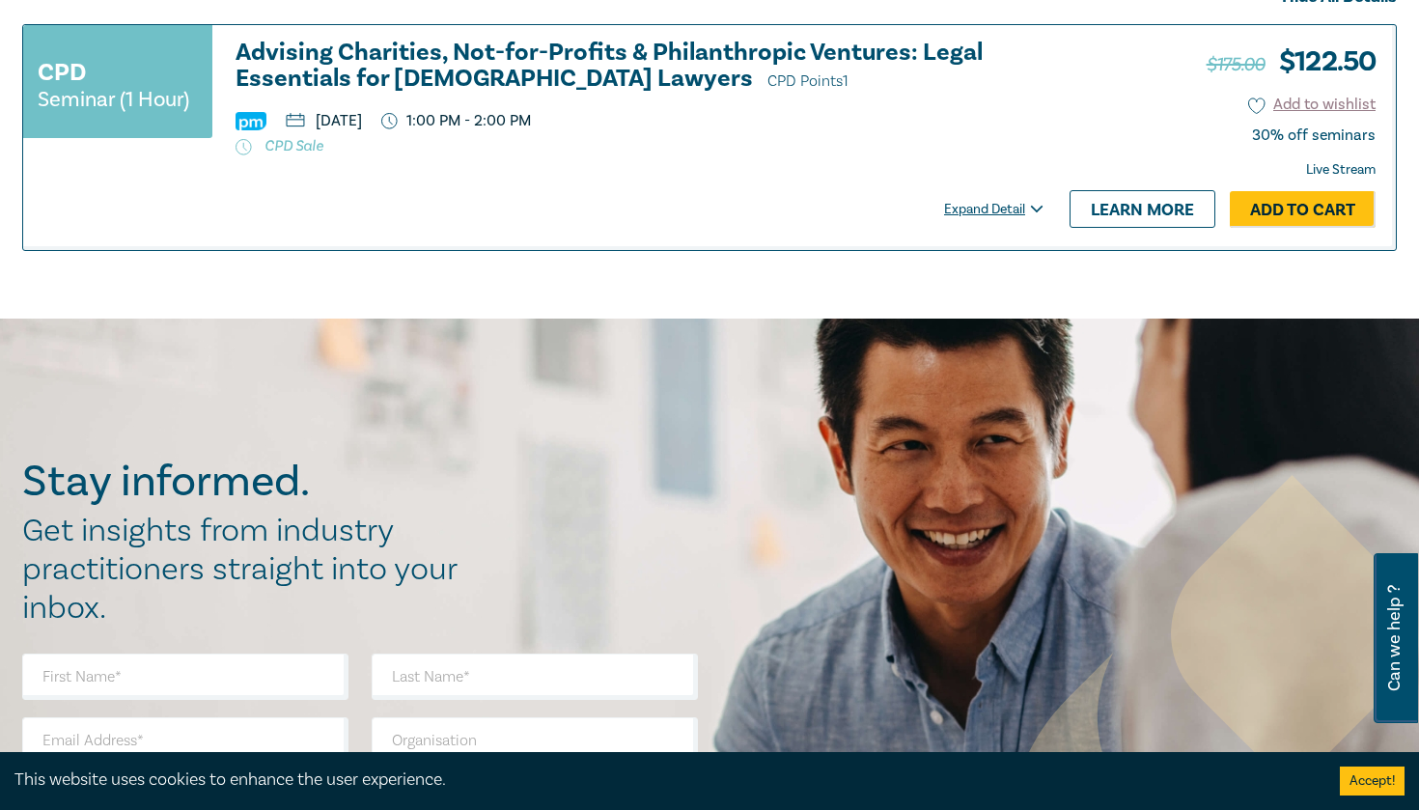
scroll to position [649, 0]
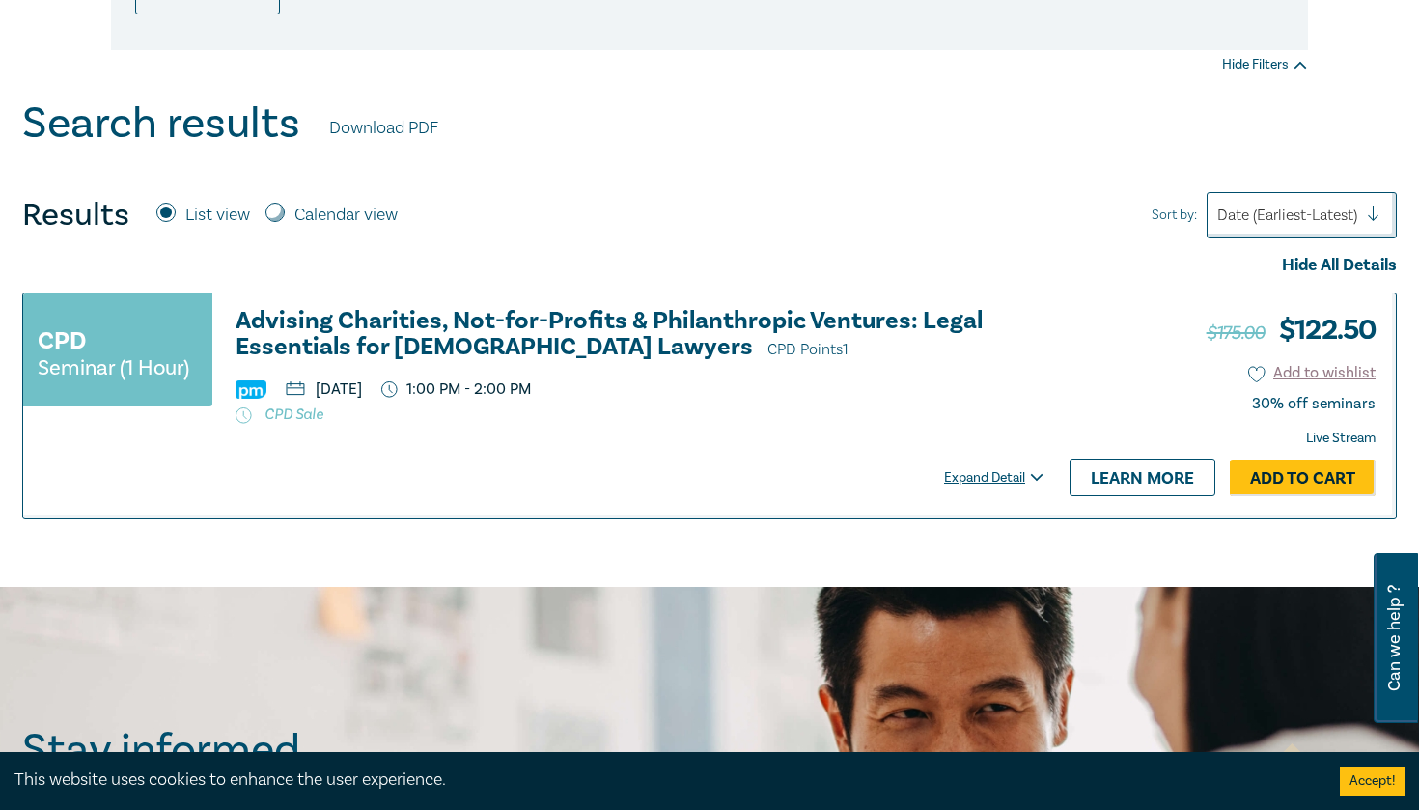
click at [979, 474] on div "Expand Detail" at bounding box center [997, 477] width 106 height 19
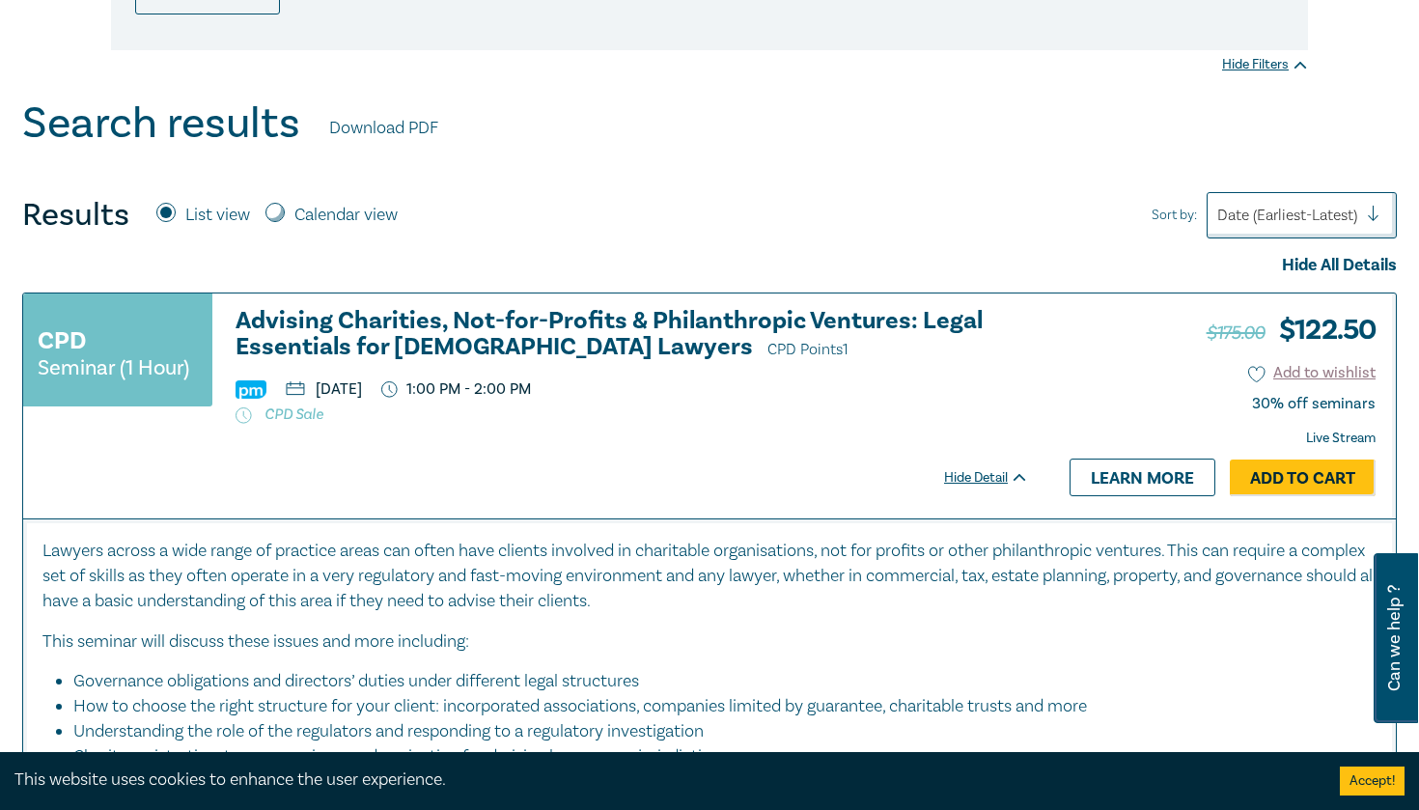
click at [979, 474] on div "Hide Detail" at bounding box center [997, 477] width 106 height 19
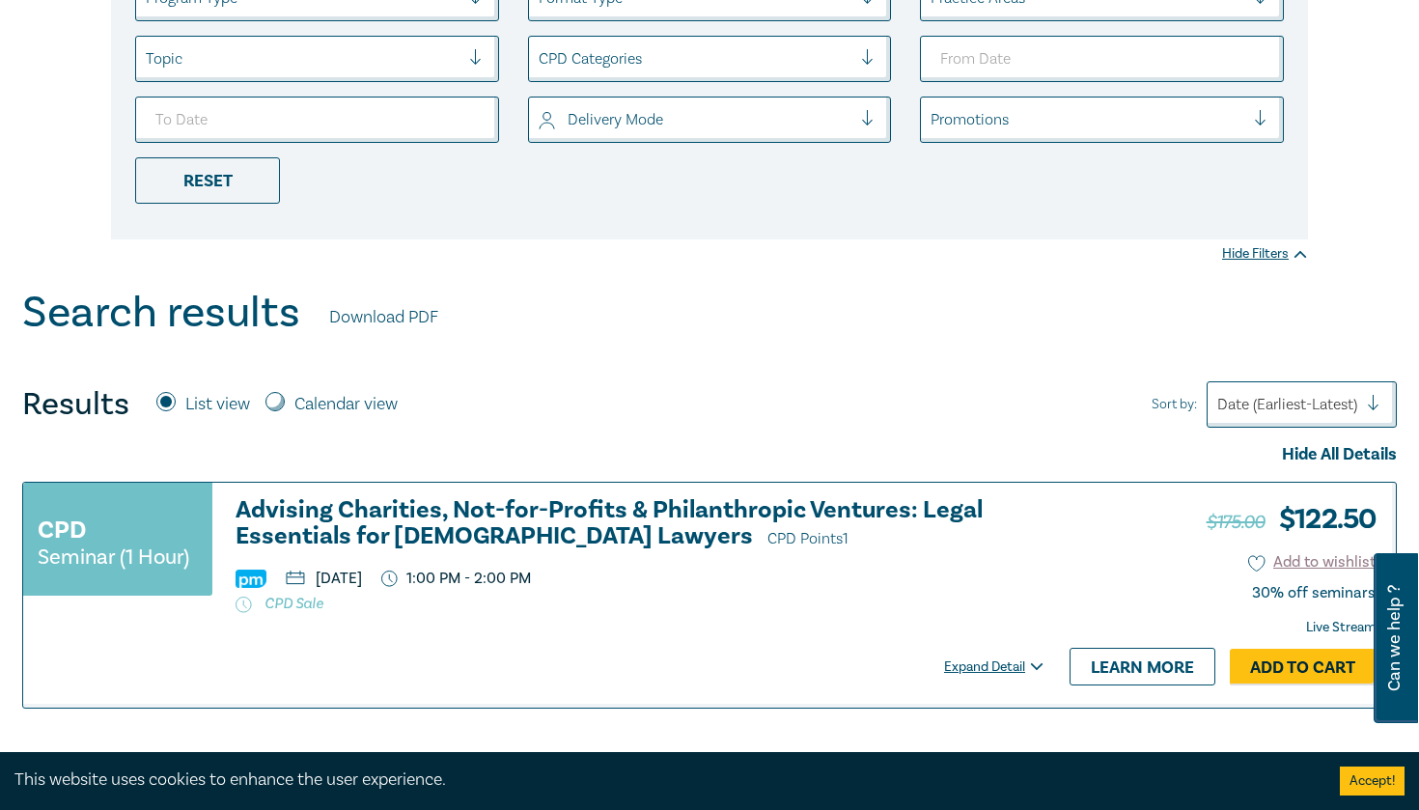
scroll to position [657, 0]
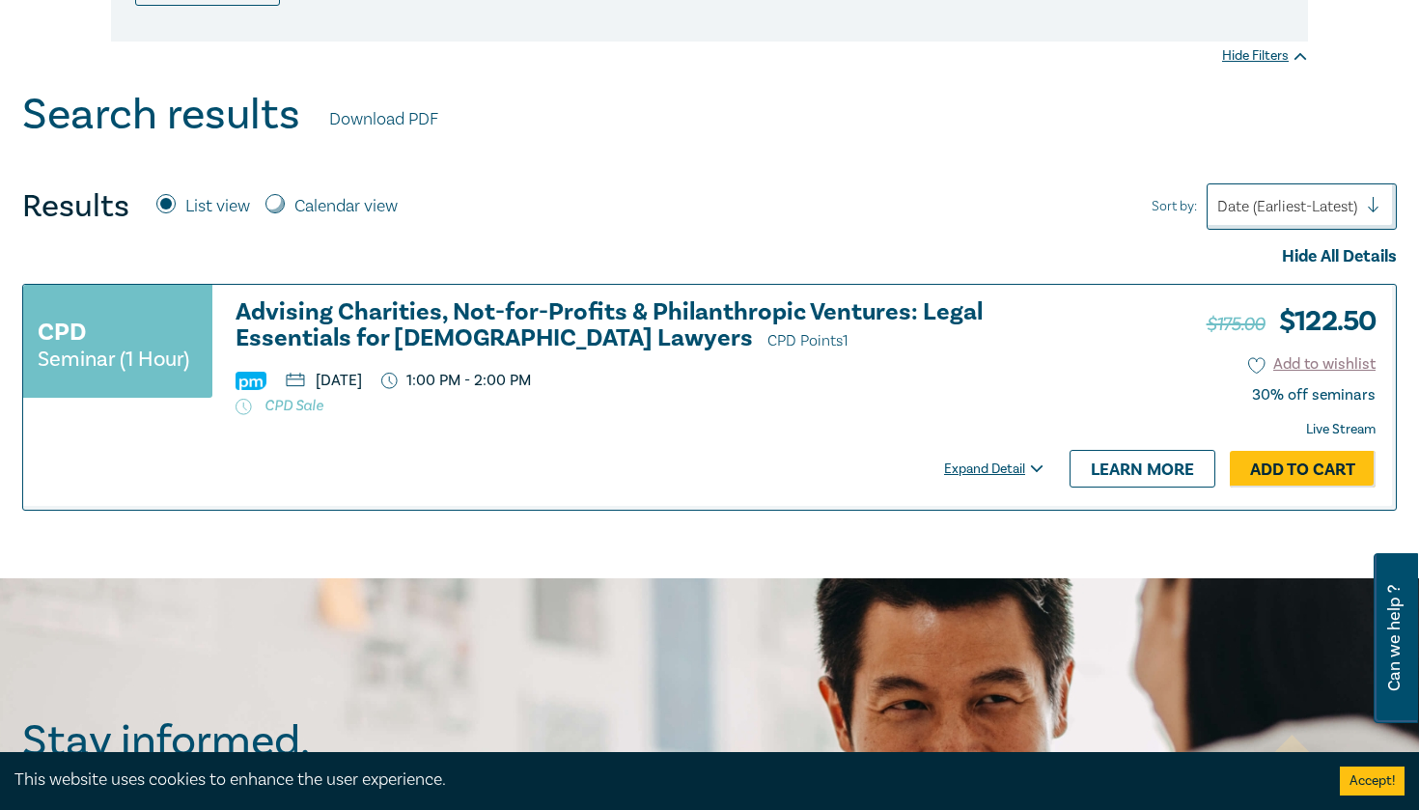
click at [573, 312] on h3 "Advising Charities, Not-for-Profits & Philanthropic Ventures: Legal Essentials …" at bounding box center [631, 326] width 793 height 55
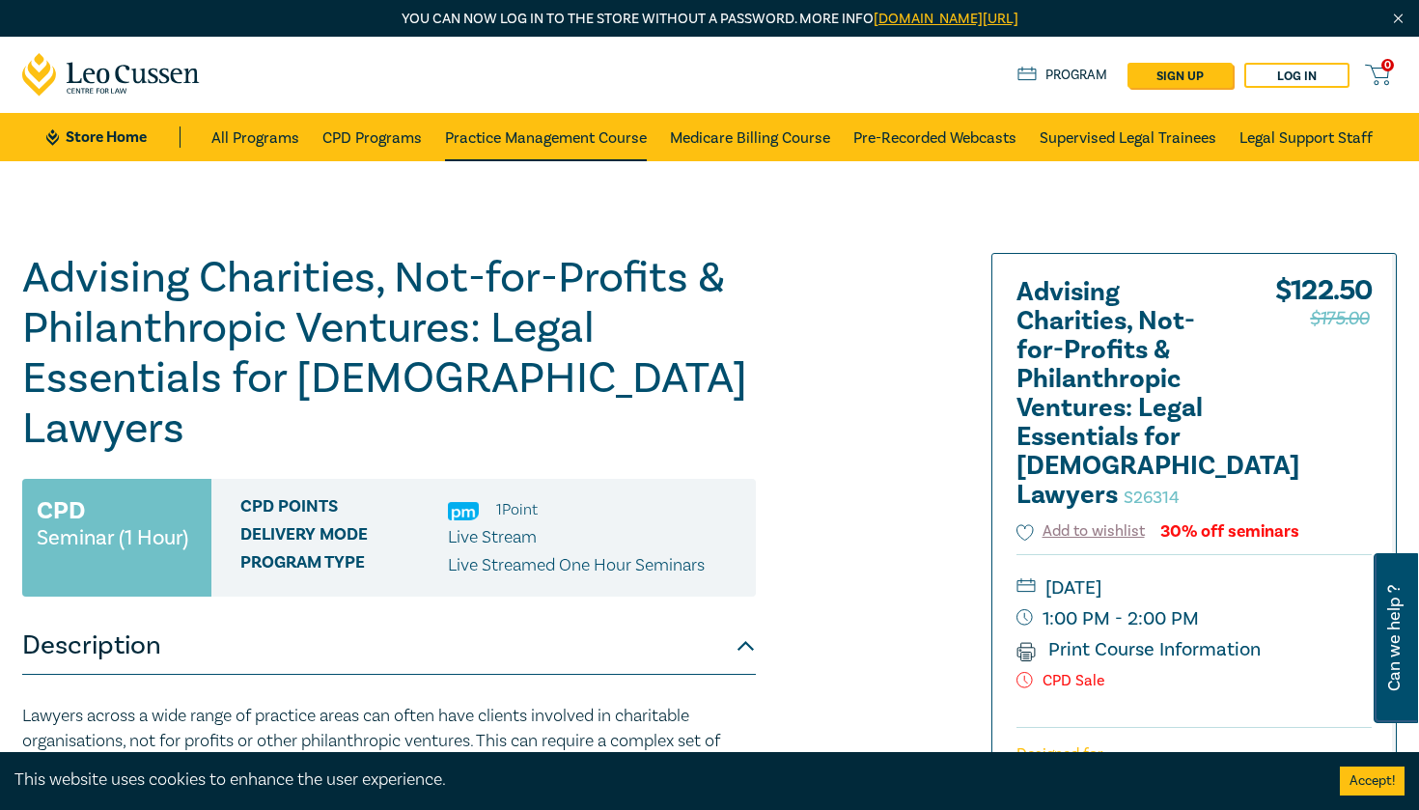
click at [494, 132] on link "Practice Management Course" at bounding box center [546, 137] width 202 height 48
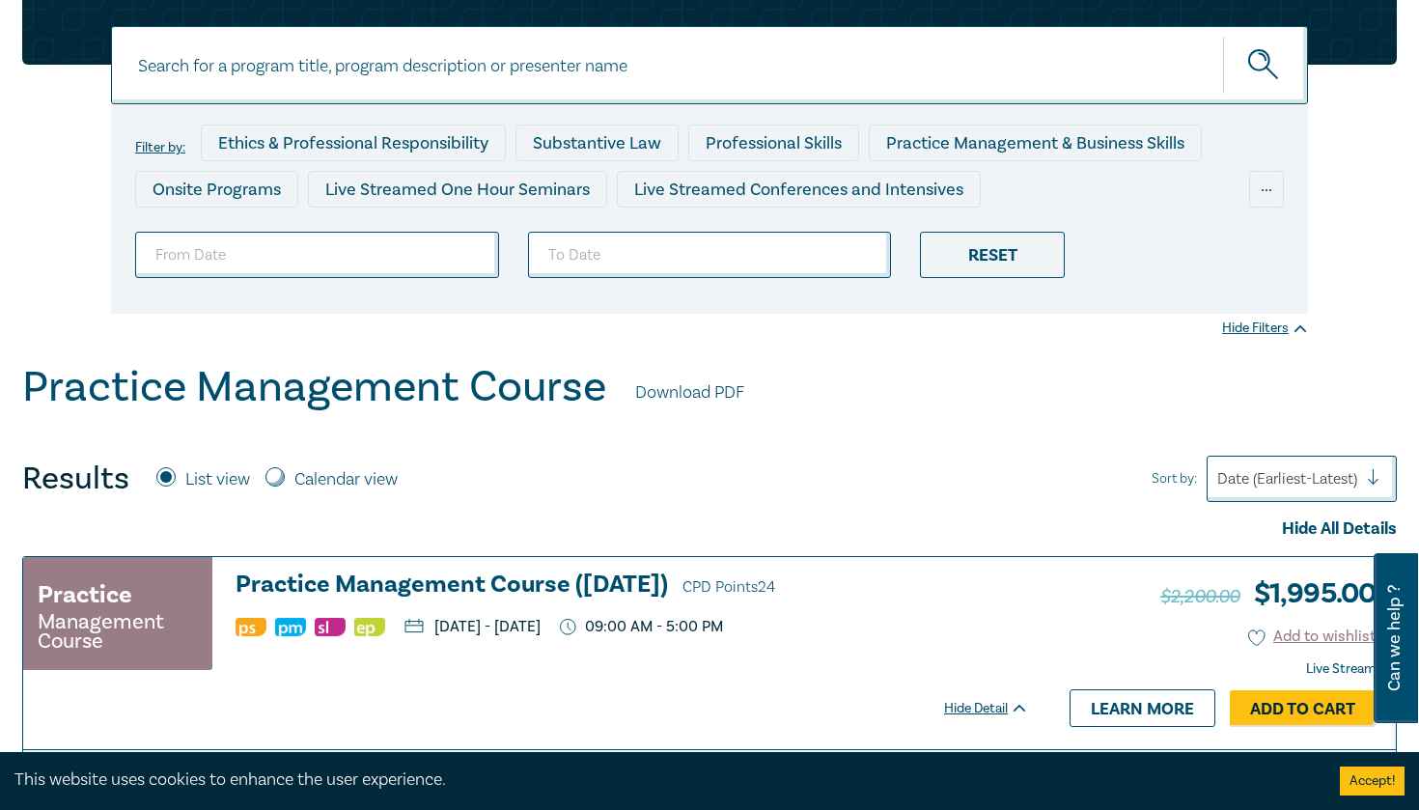
scroll to position [438, 0]
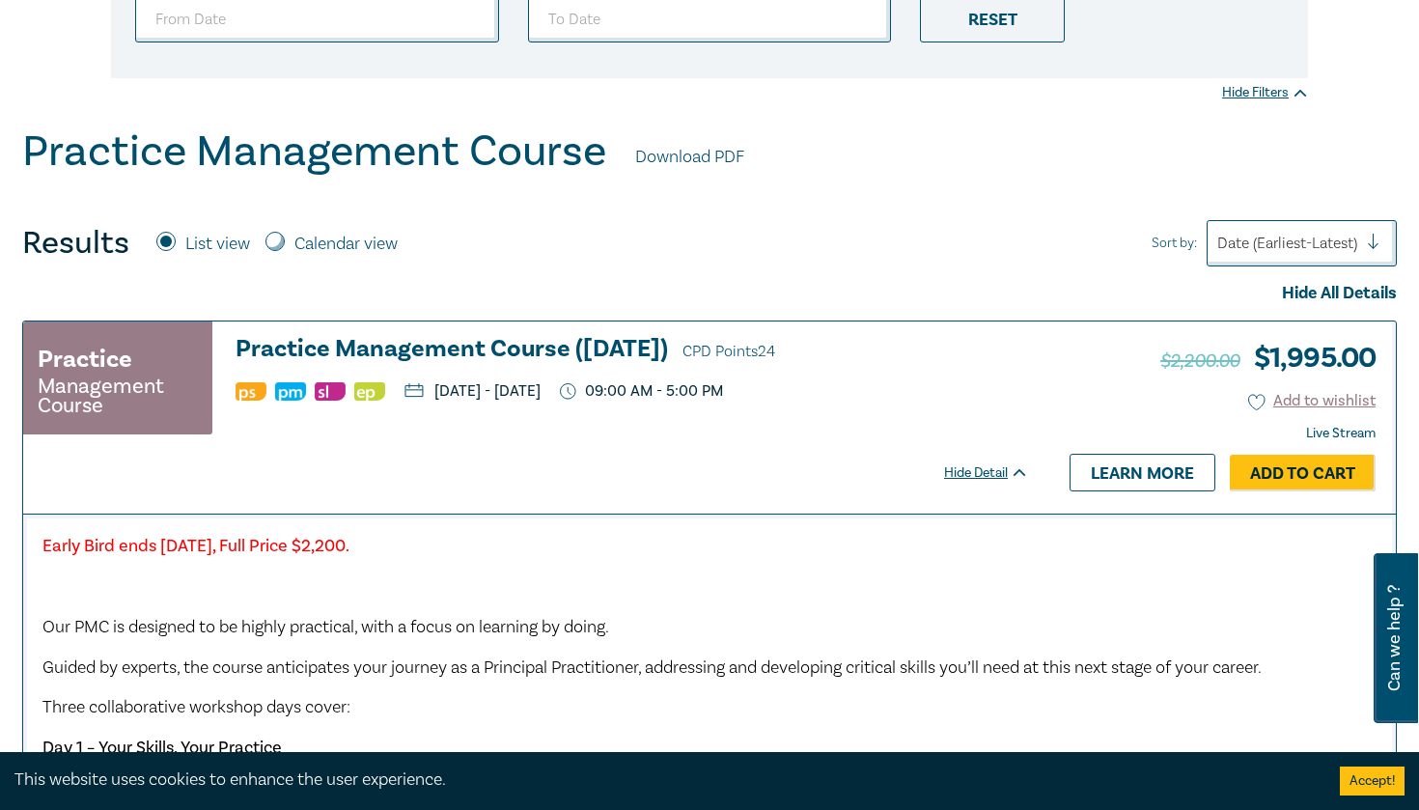
click at [984, 480] on div "Hide Detail" at bounding box center [997, 472] width 106 height 19
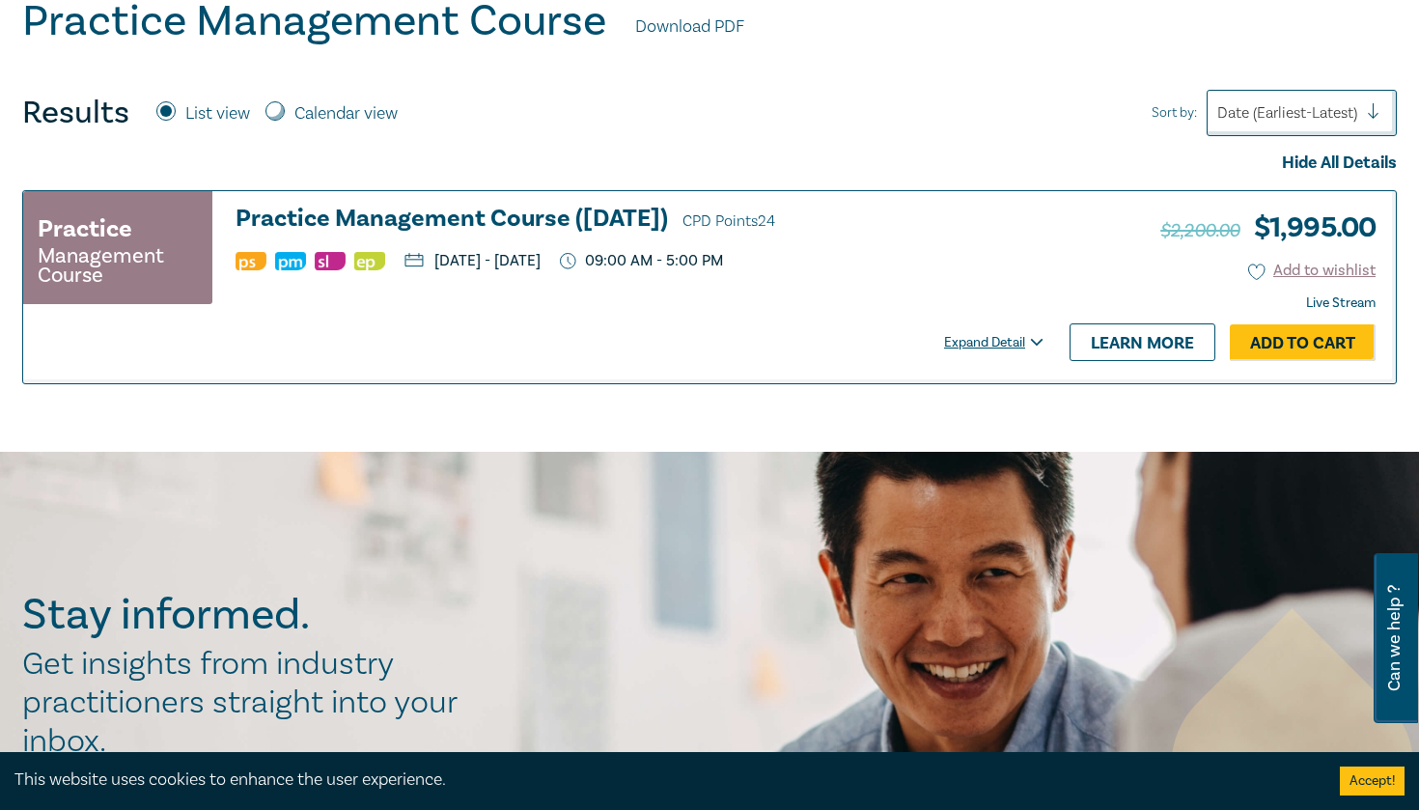
scroll to position [570, 0]
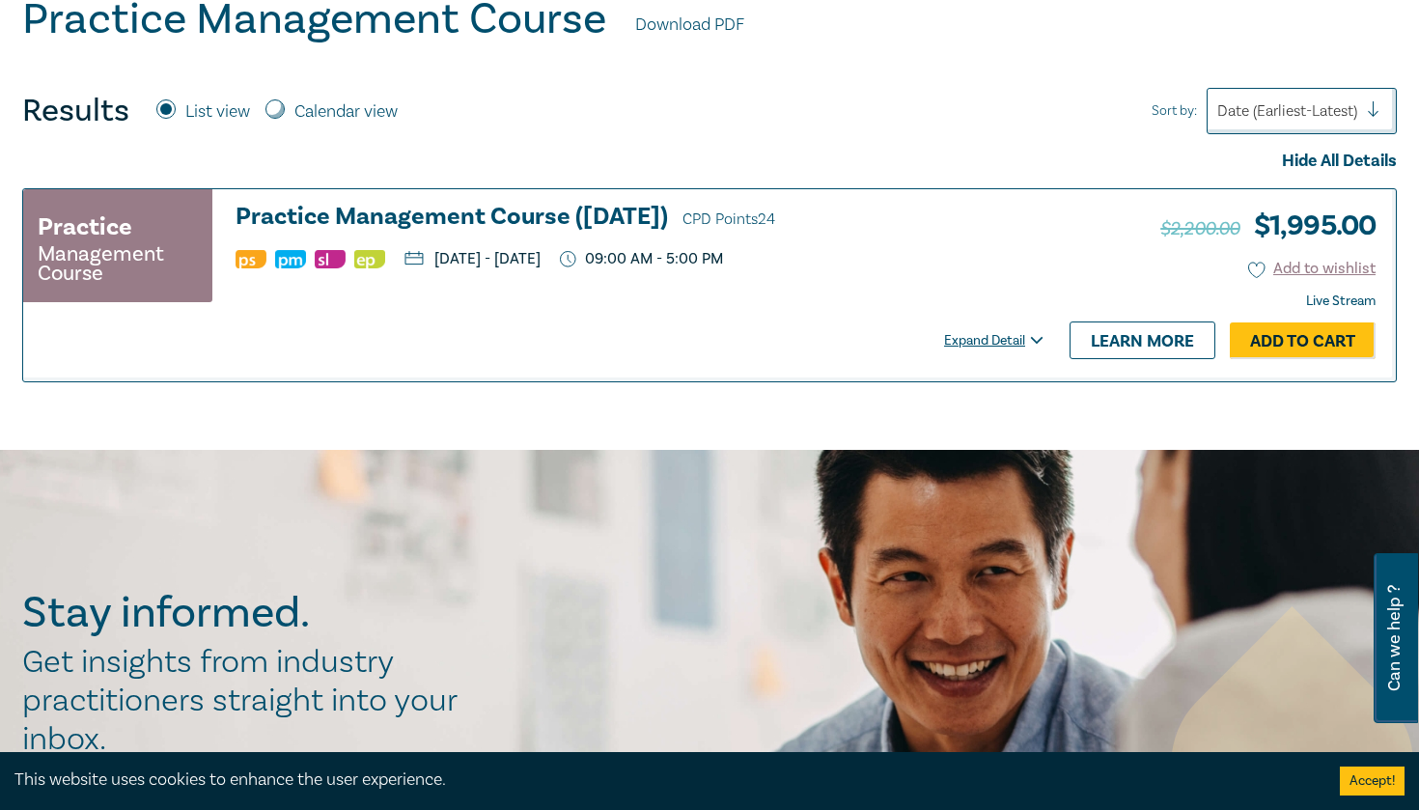
click at [1010, 333] on div "Expand Detail" at bounding box center [997, 340] width 106 height 19
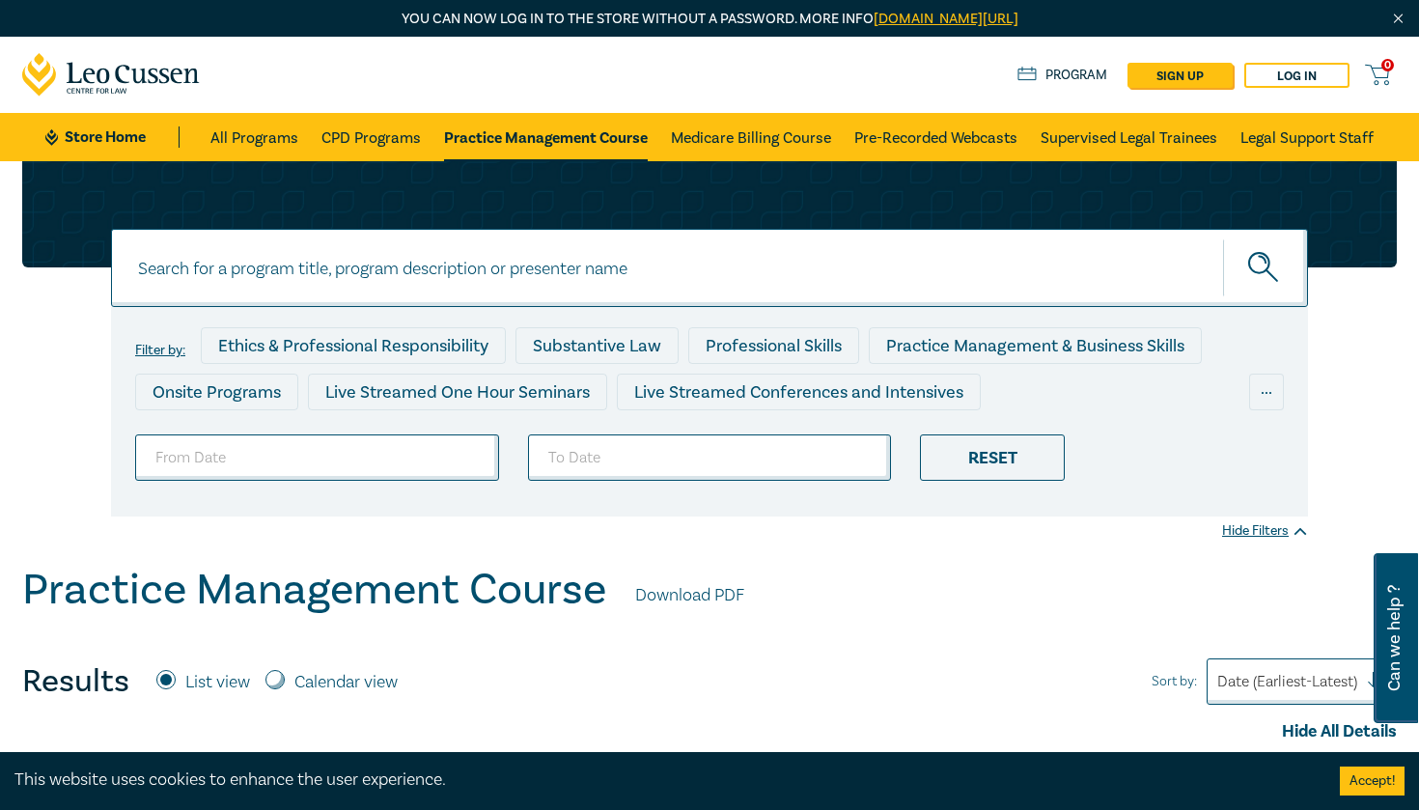
scroll to position [0, 0]
